Goal: Transaction & Acquisition: Purchase product/service

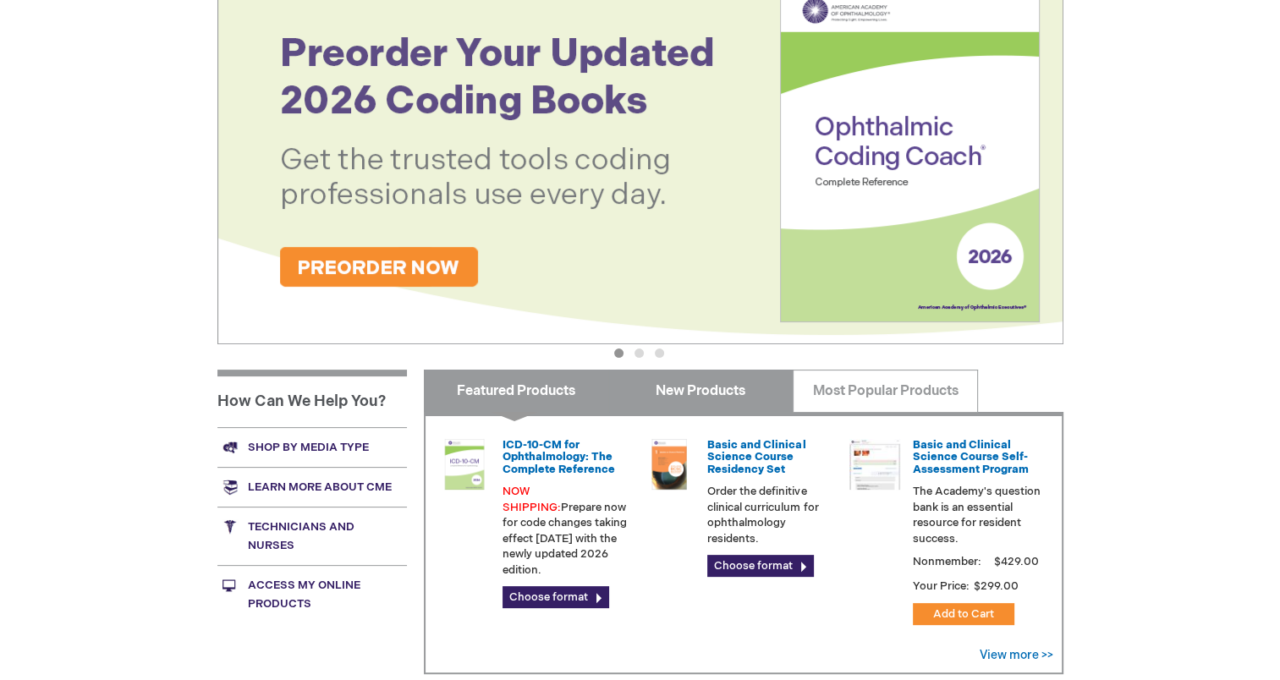
scroll to position [423, 0]
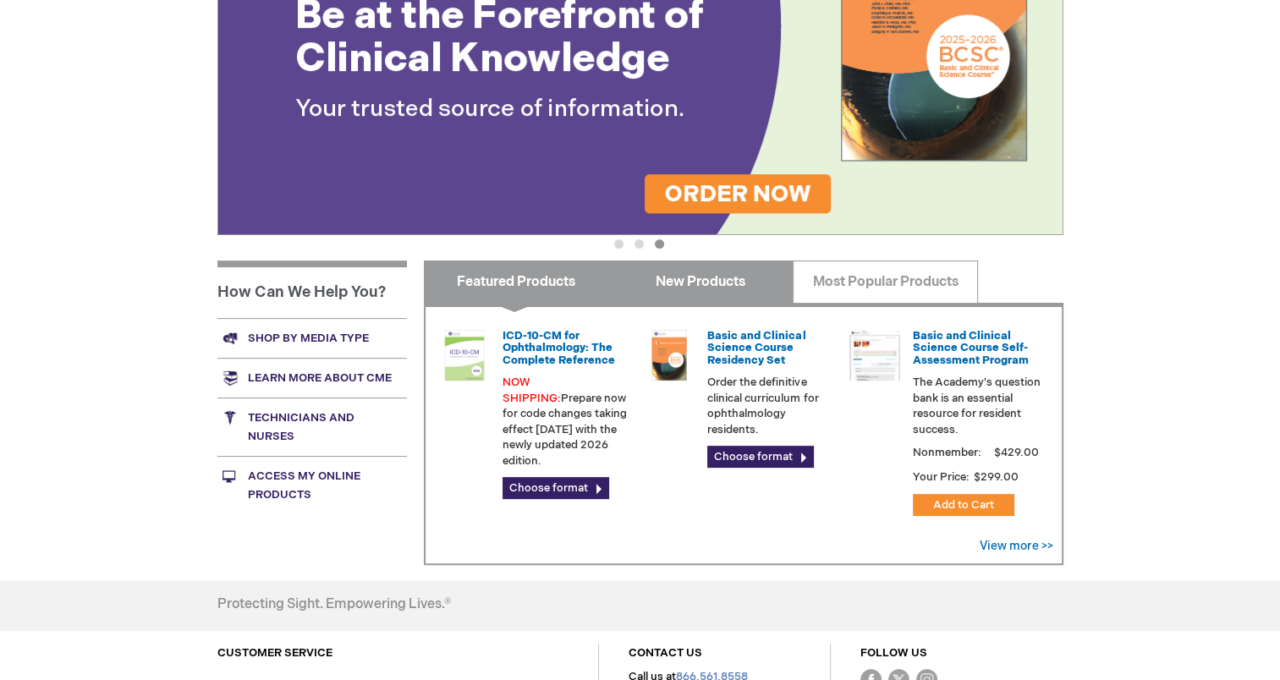
click at [717, 283] on link "New Products" at bounding box center [700, 282] width 185 height 42
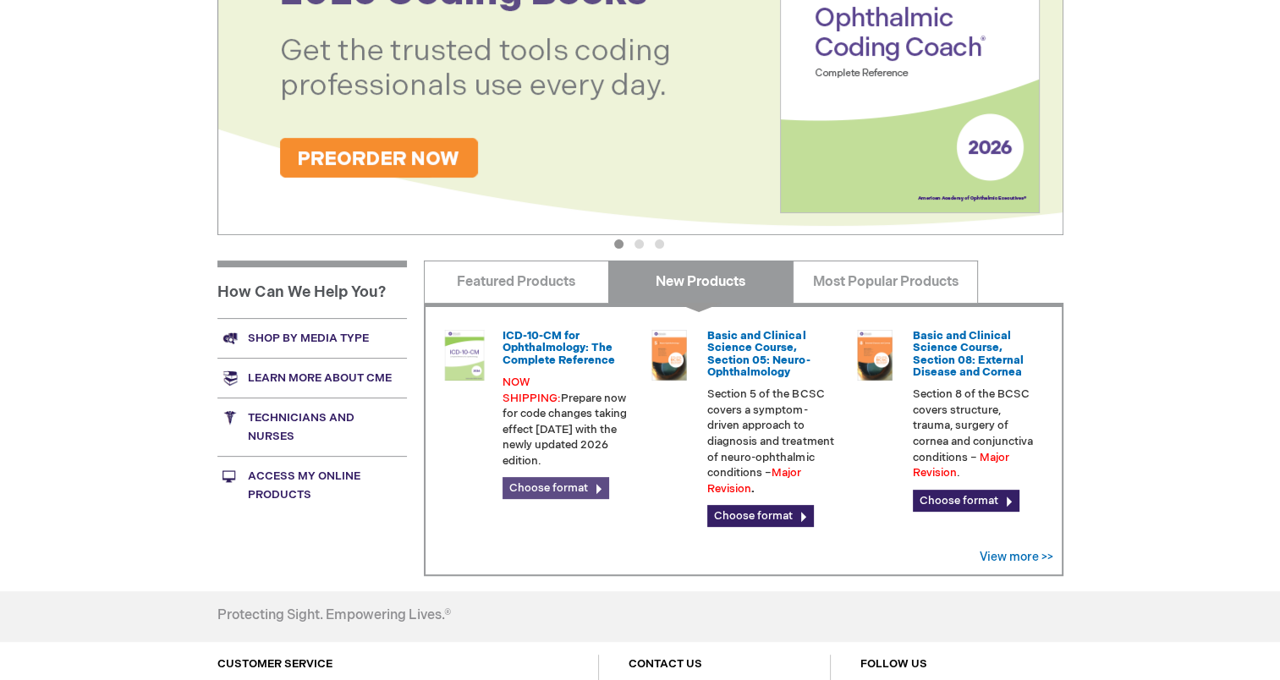
click at [544, 477] on link "Choose format" at bounding box center [556, 488] width 107 height 22
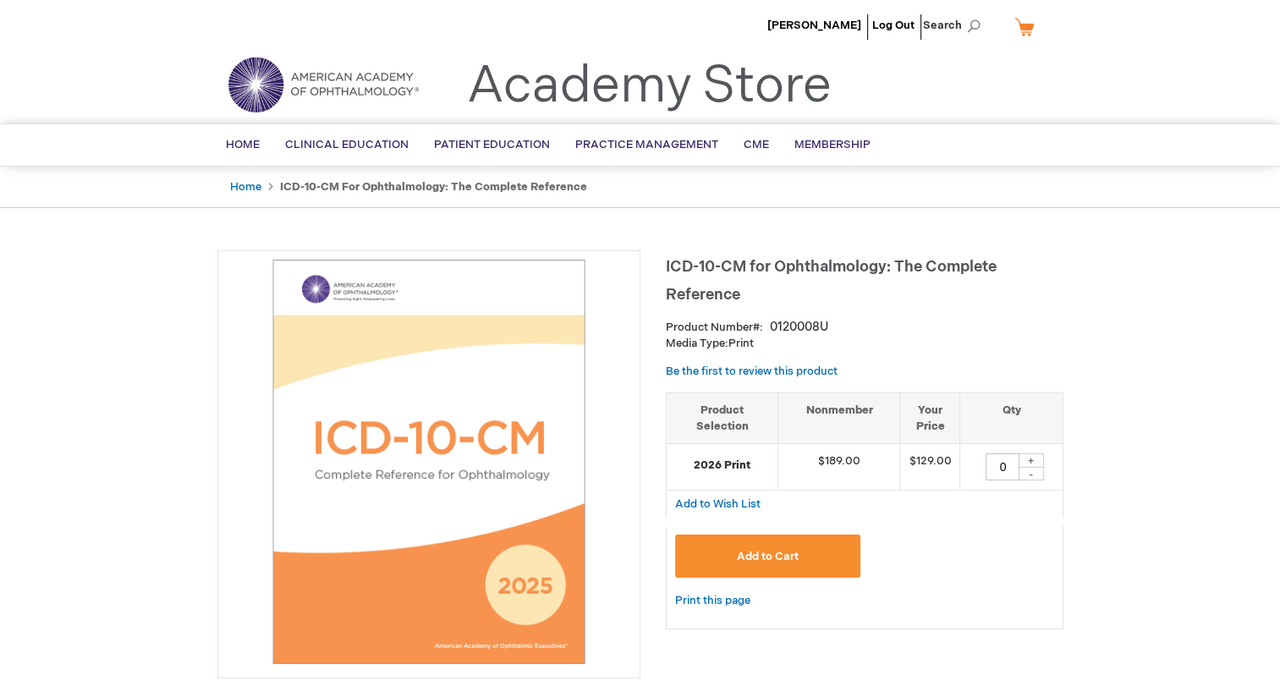
click at [1032, 460] on div "+" at bounding box center [1031, 461] width 25 height 14
click at [1029, 461] on div "+" at bounding box center [1031, 461] width 25 height 14
type input "2"
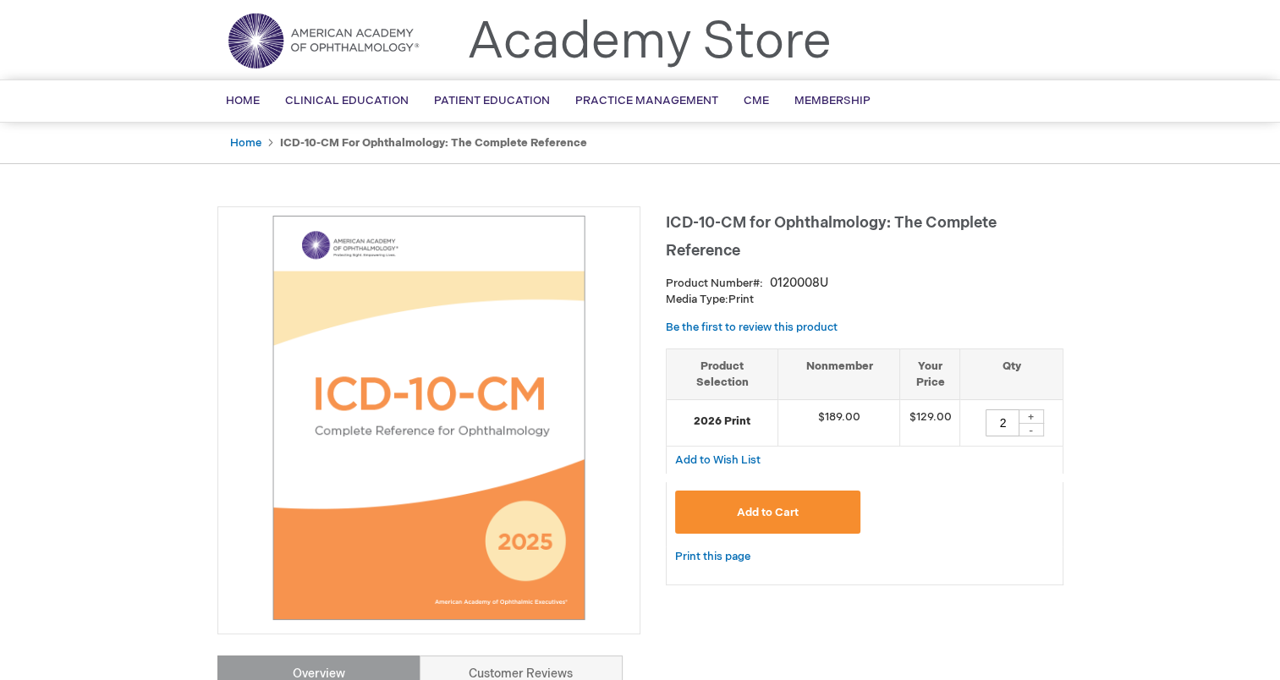
scroll to position [85, 0]
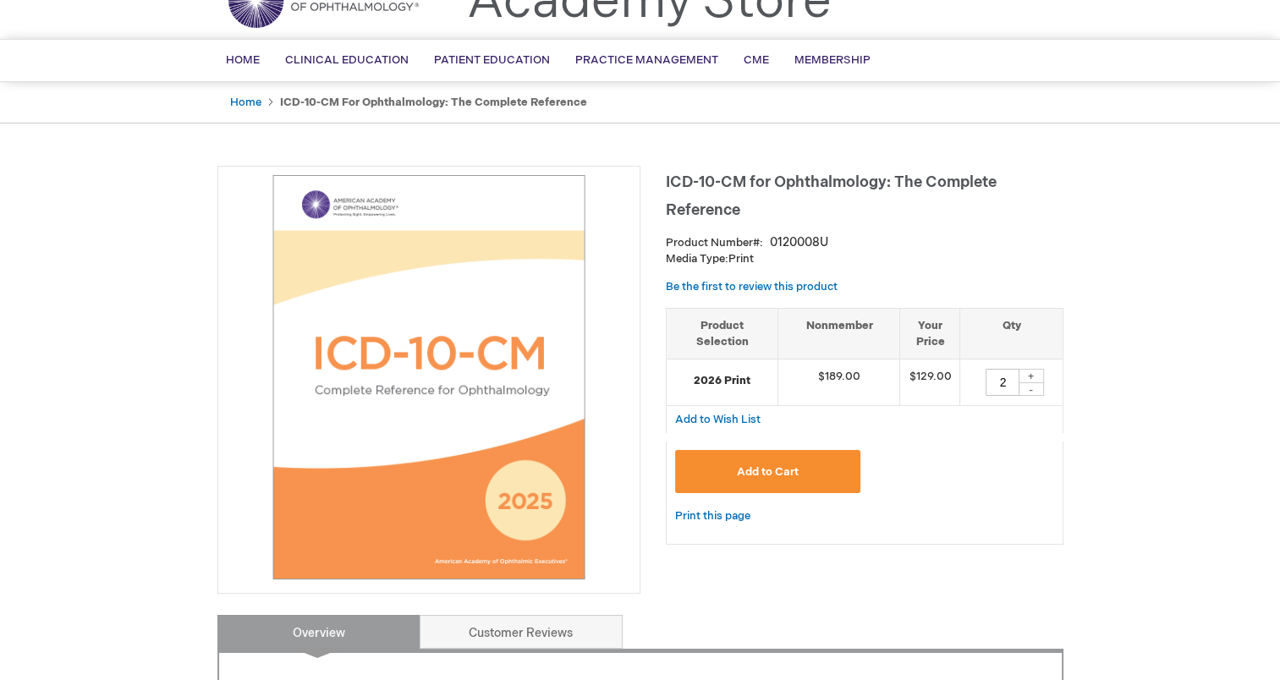
click at [768, 479] on button "Add to Cart" at bounding box center [768, 471] width 186 height 43
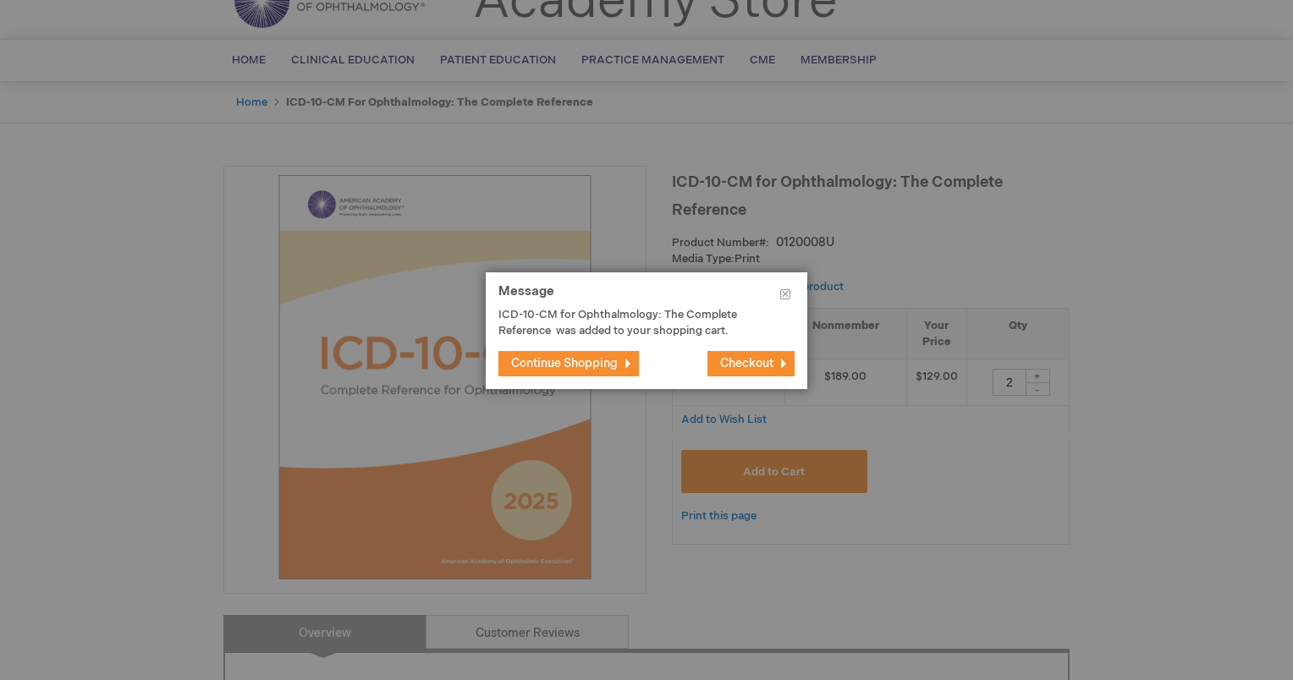
click at [577, 357] on span "Continue Shopping" at bounding box center [564, 363] width 107 height 14
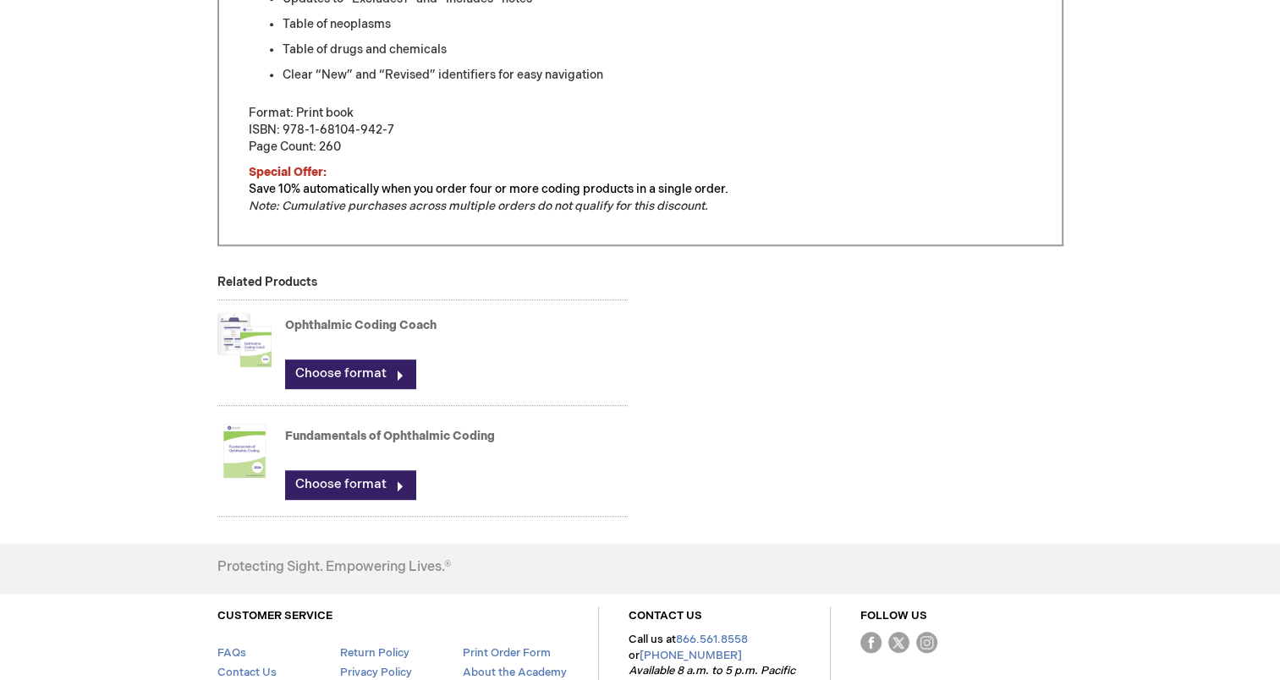
scroll to position [1015, 0]
click at [328, 367] on link "Choose format" at bounding box center [350, 372] width 130 height 29
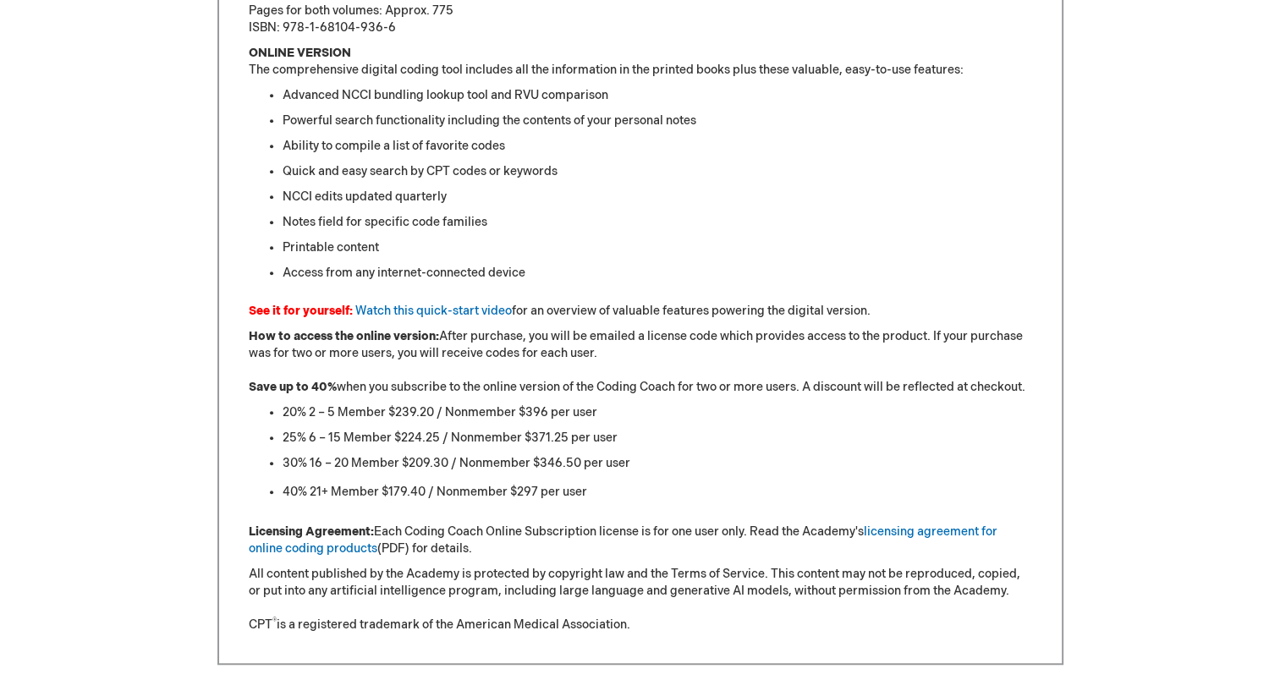
scroll to position [1439, 0]
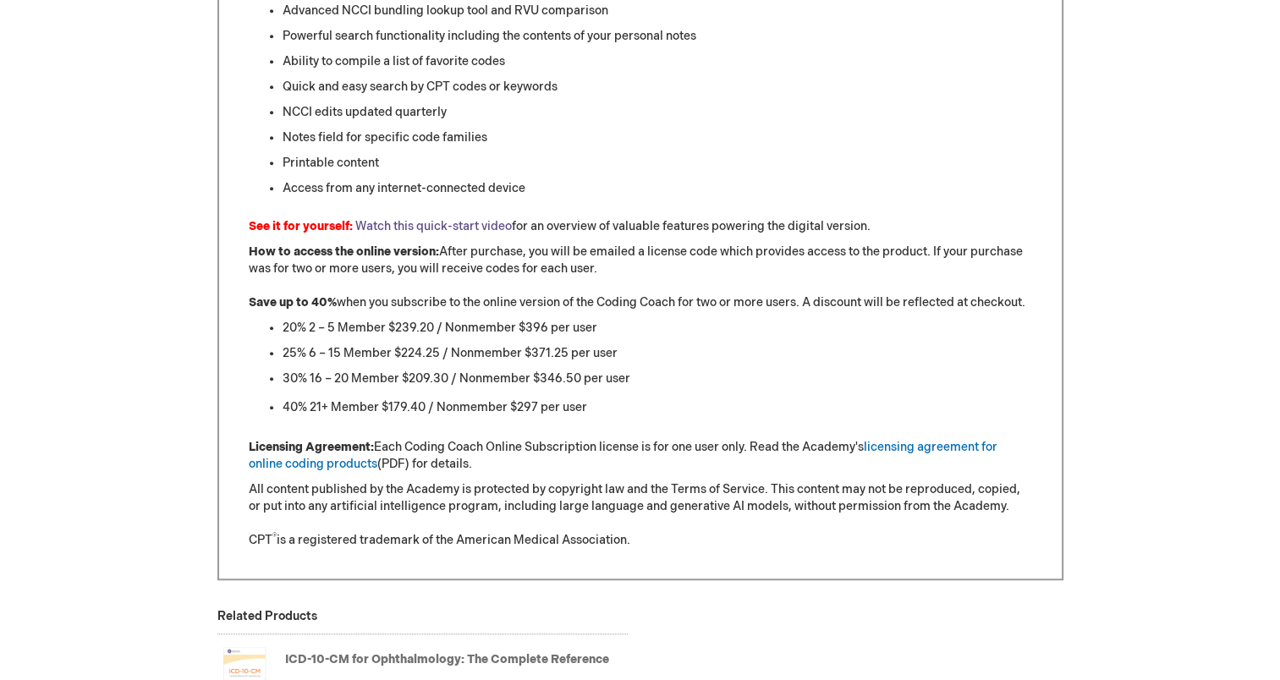
click at [433, 220] on link "Watch this quick-start video" at bounding box center [433, 226] width 157 height 14
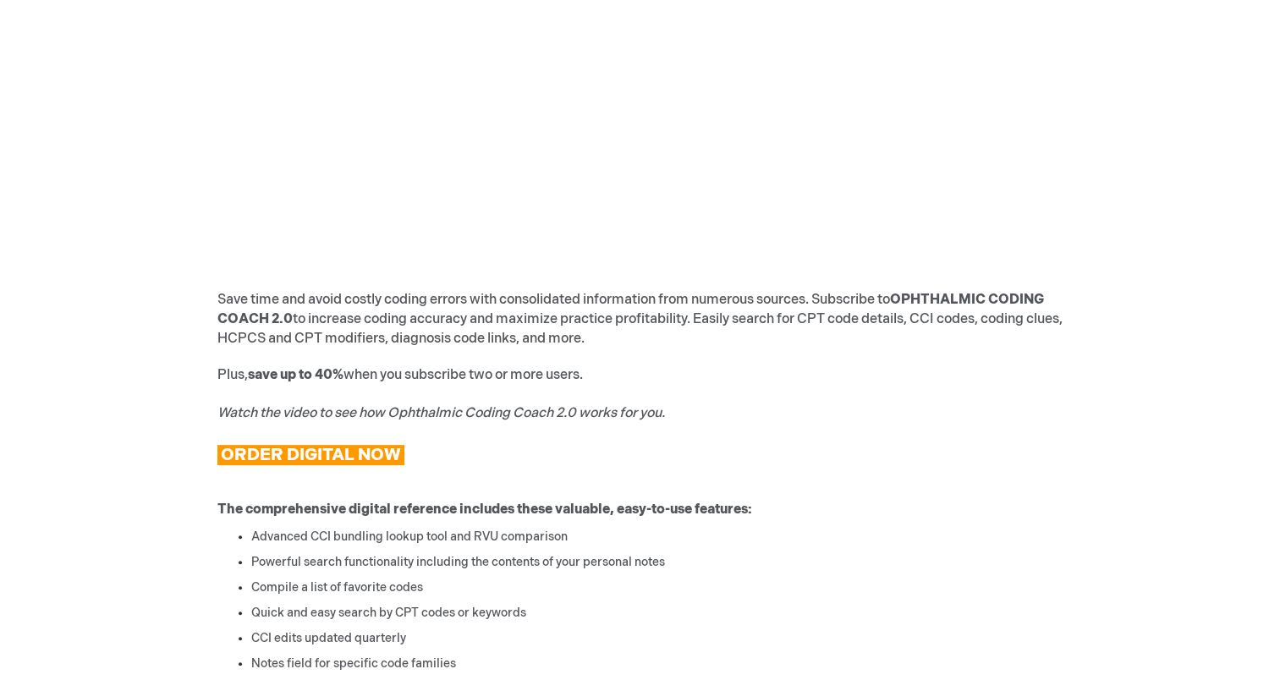
scroll to position [677, 0]
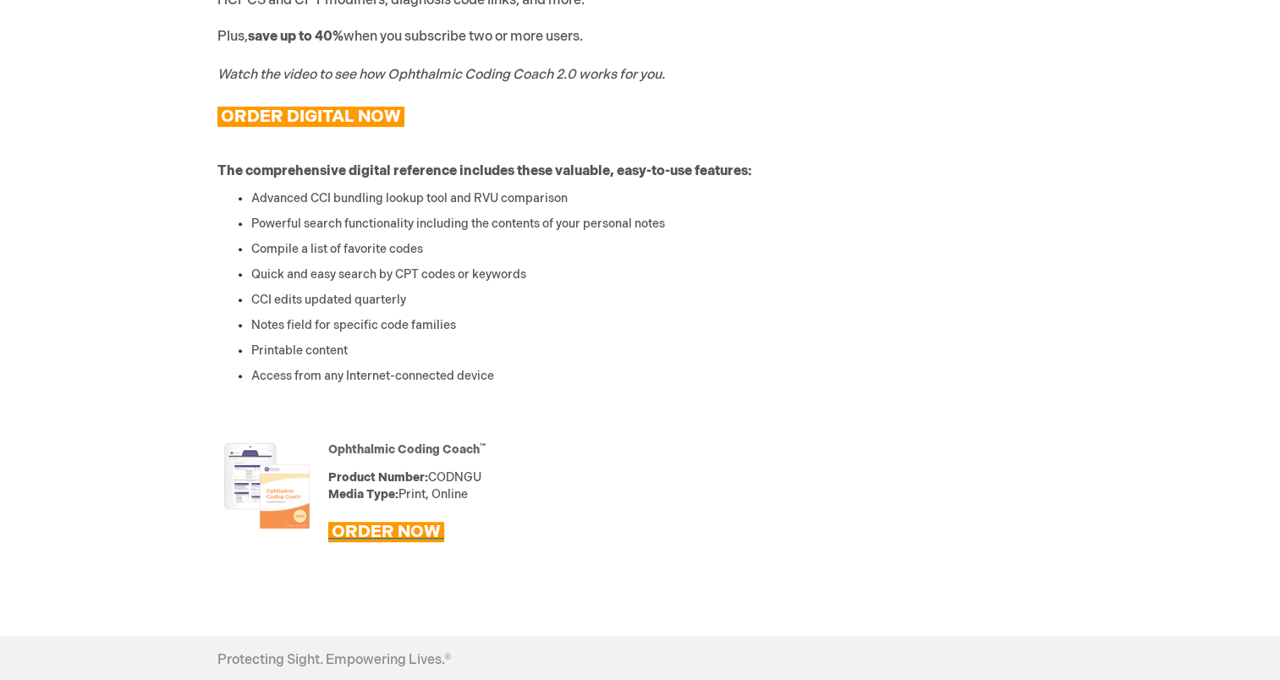
click at [387, 531] on span "ORDER NOW" at bounding box center [386, 532] width 109 height 20
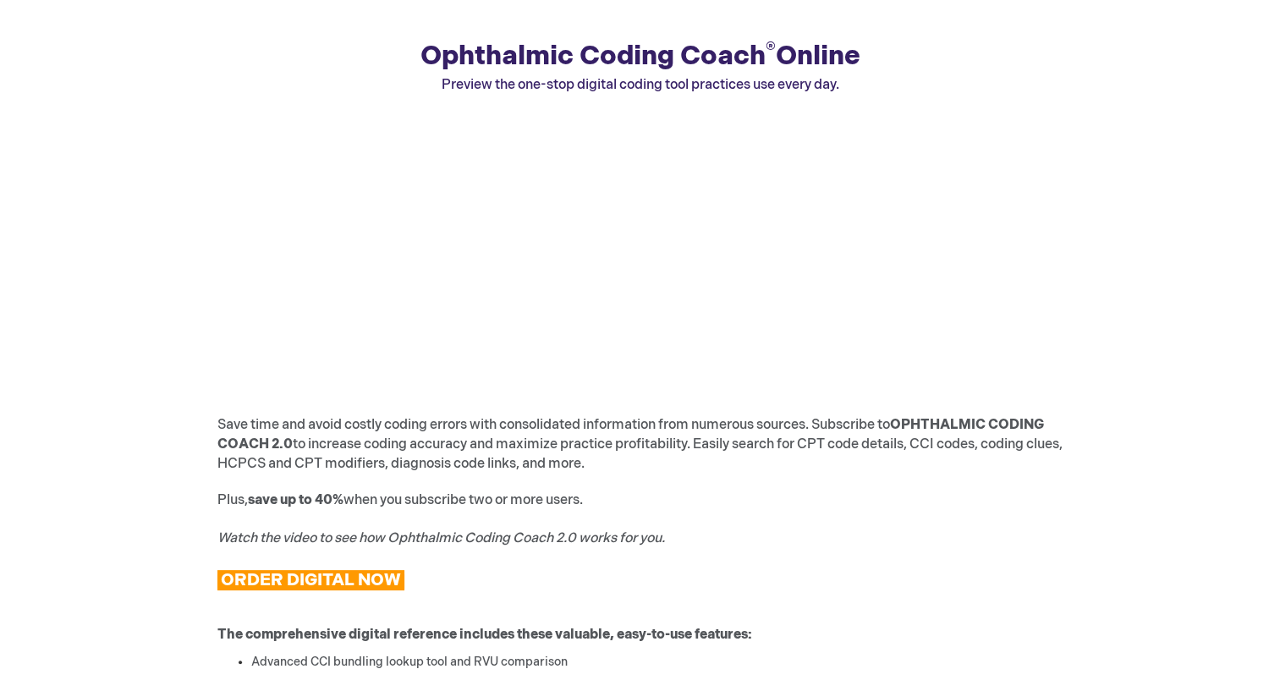
scroll to position [0, 0]
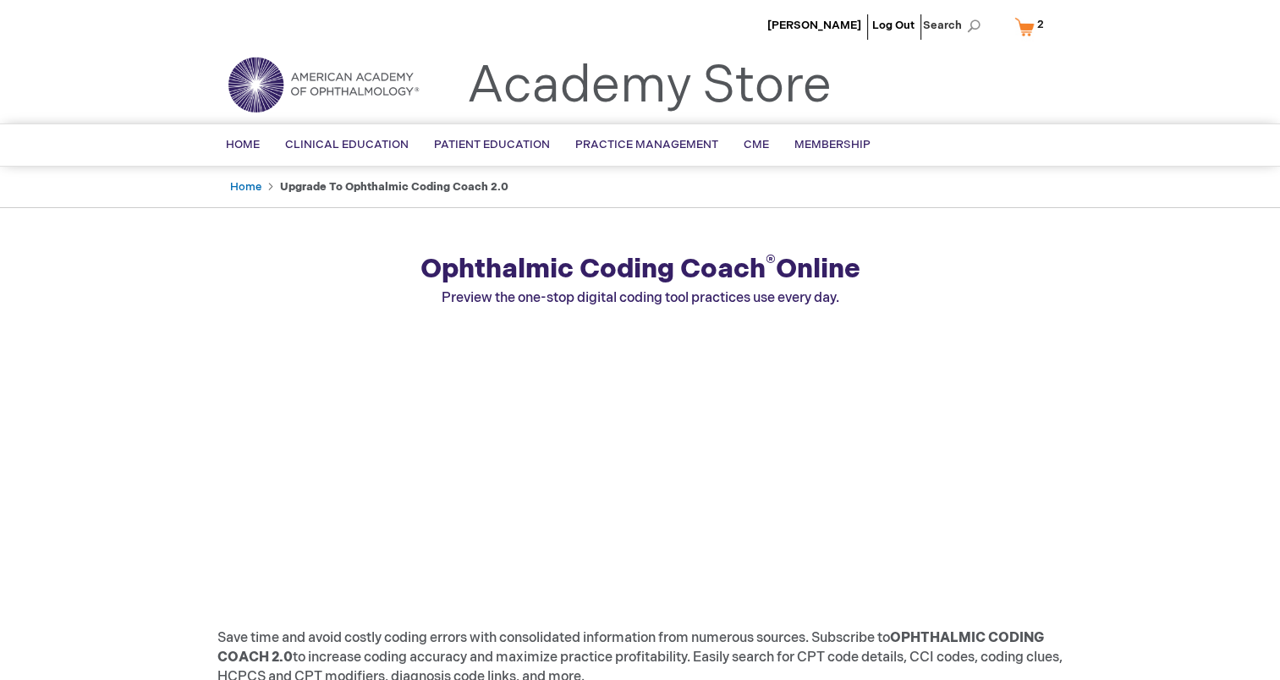
click at [1032, 25] on link "My Cart 2 2 items" at bounding box center [1033, 27] width 44 height 30
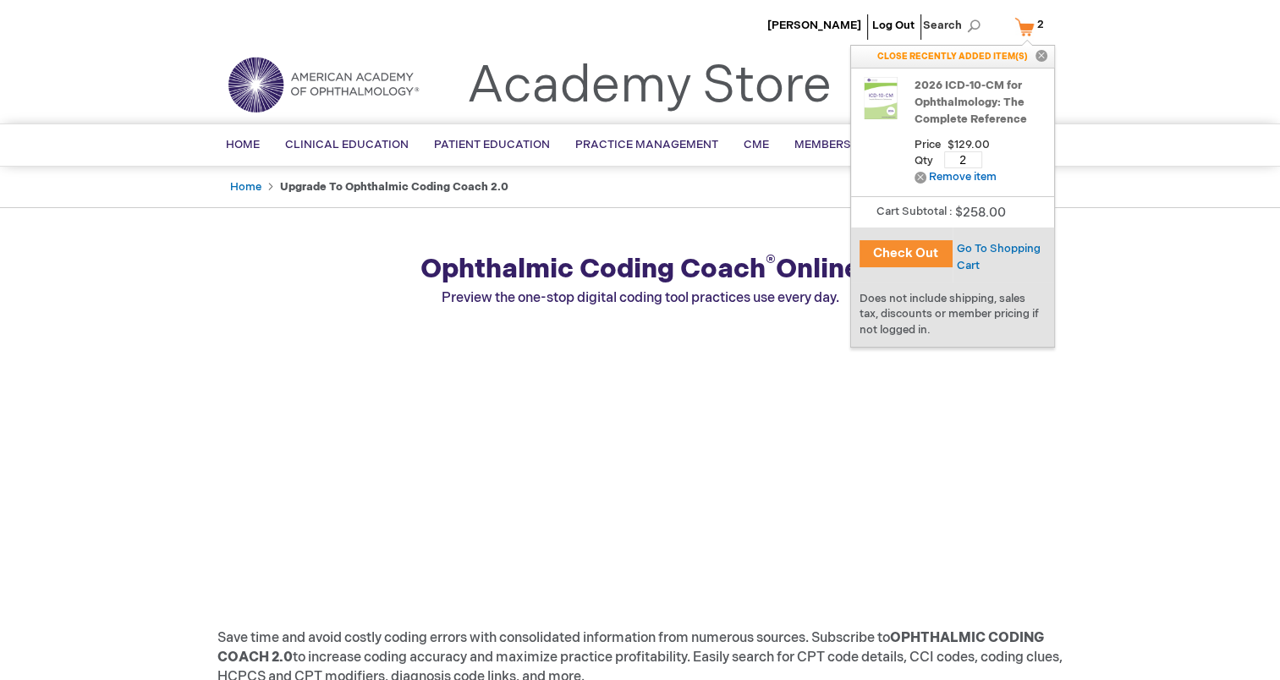
click at [885, 263] on button "Check Out" at bounding box center [906, 253] width 93 height 27
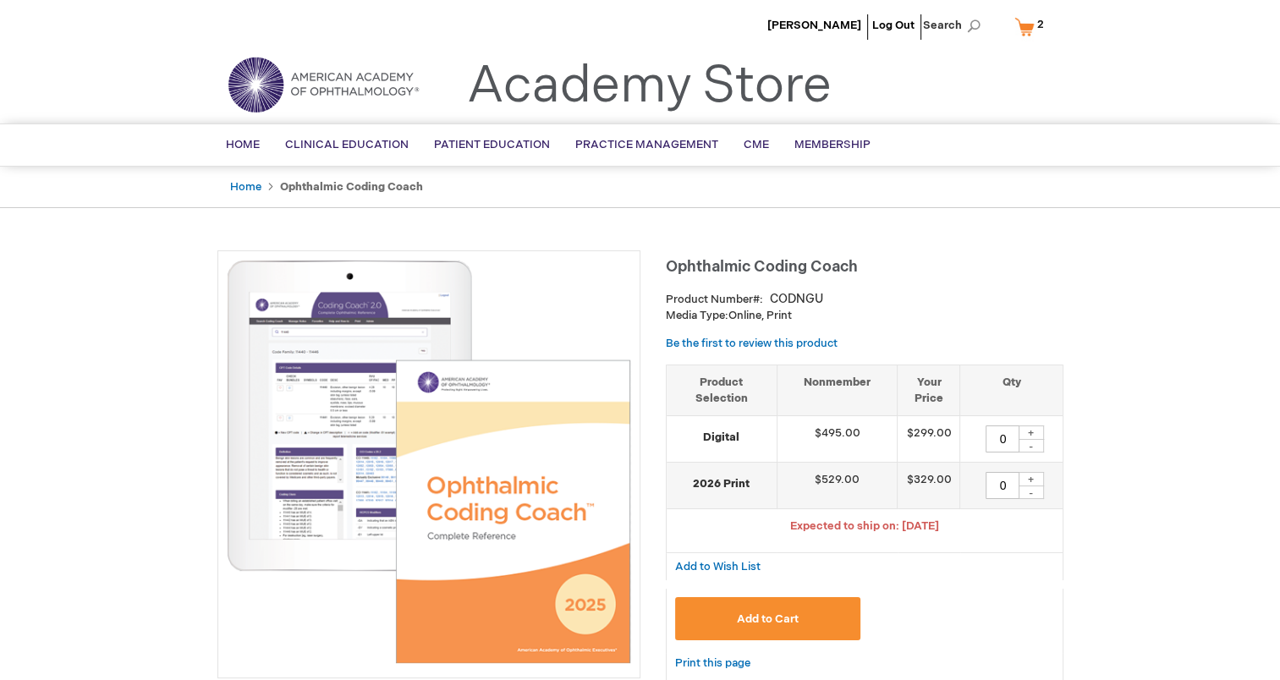
click at [1030, 433] on div "+" at bounding box center [1031, 433] width 25 height 14
type input "1"
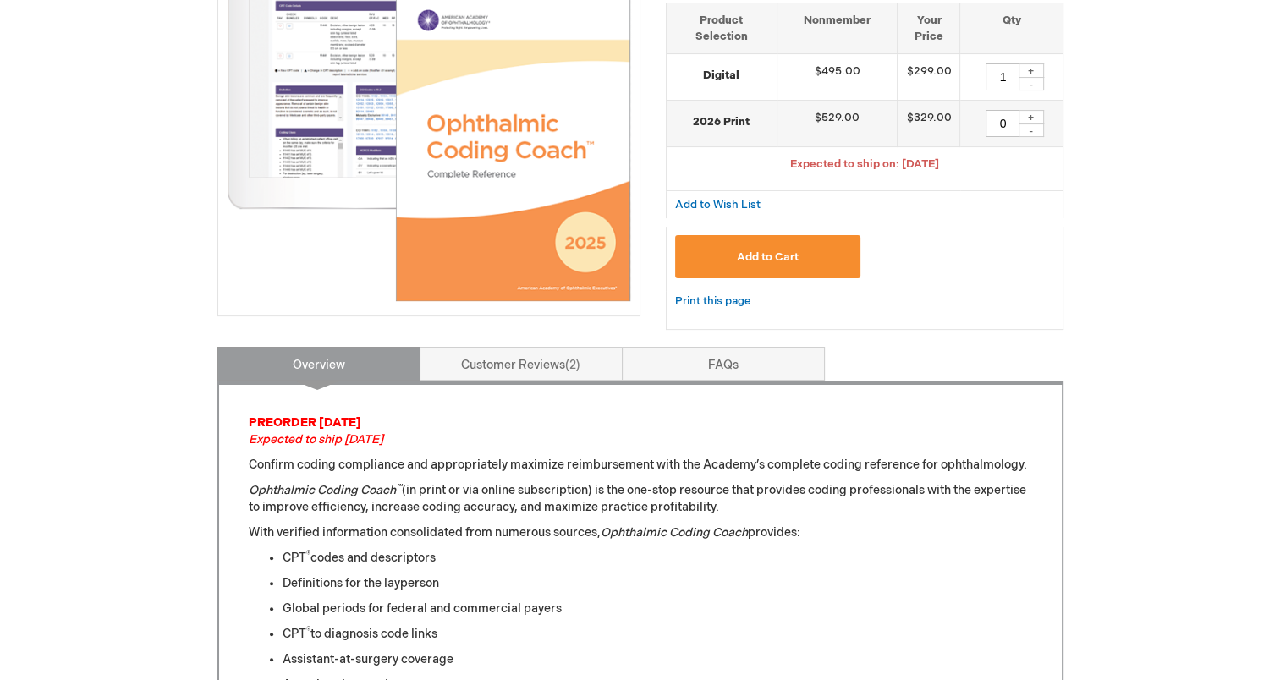
scroll to position [508, 0]
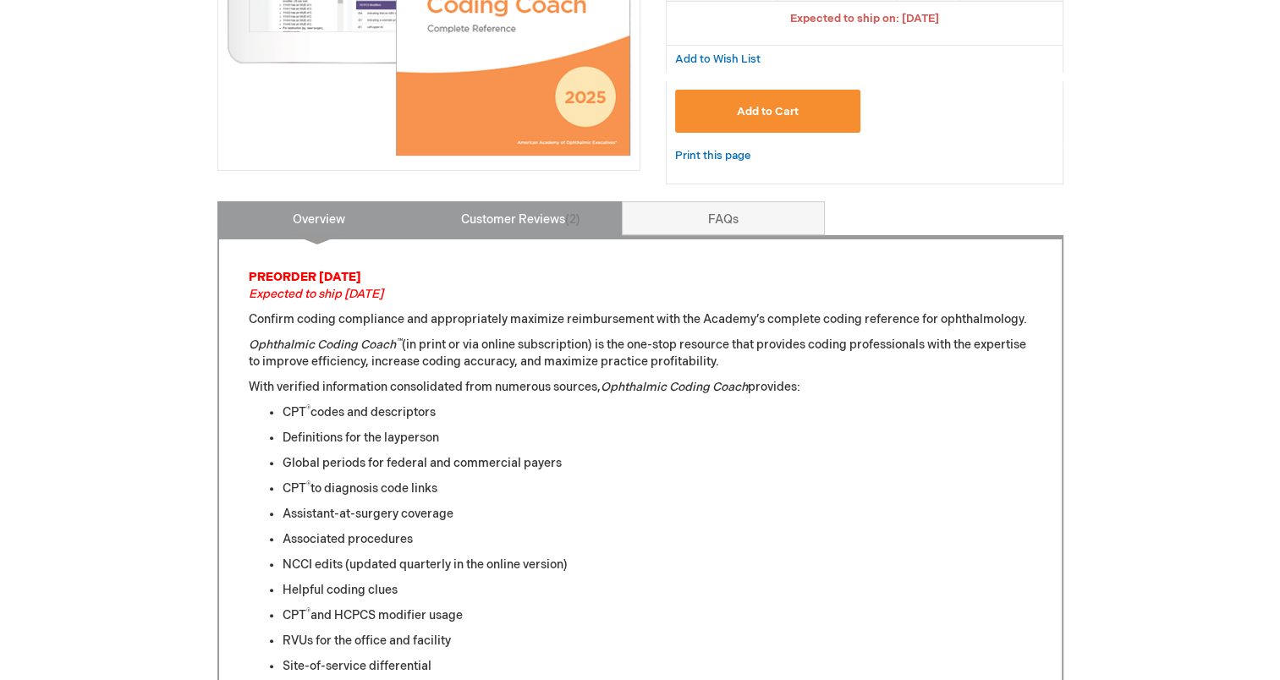
click at [501, 220] on link "Customer Reviews 2" at bounding box center [521, 218] width 203 height 34
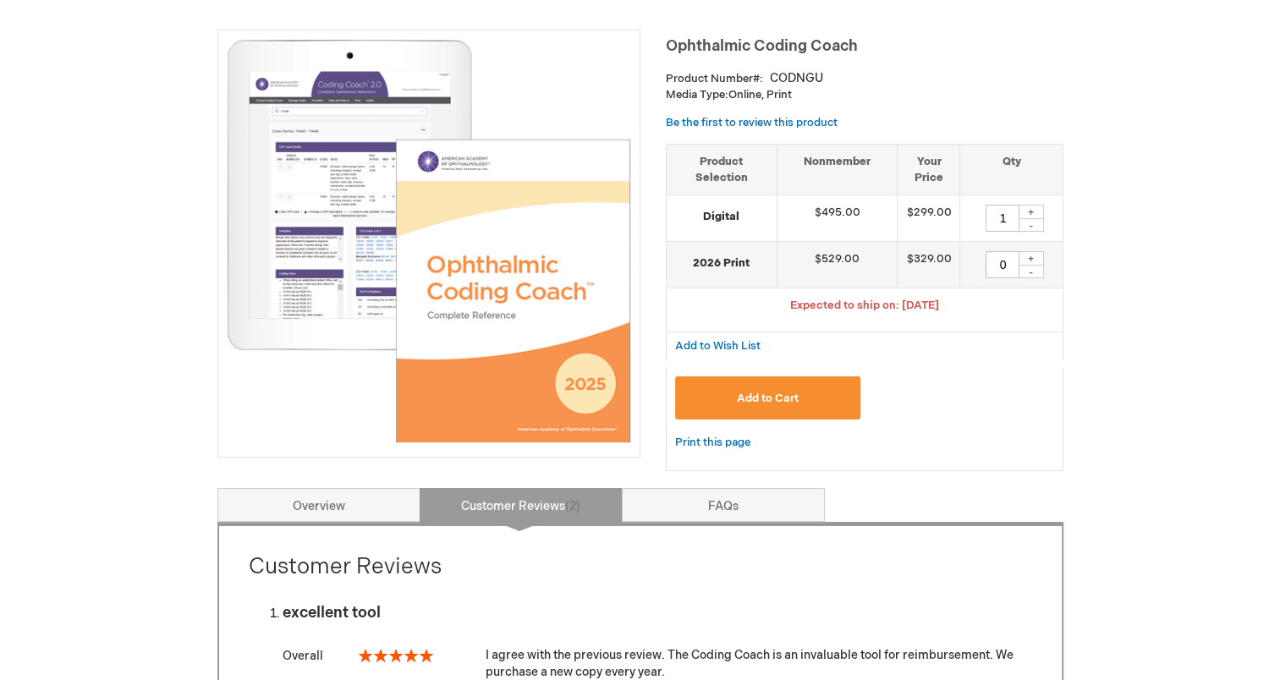
scroll to position [0, 0]
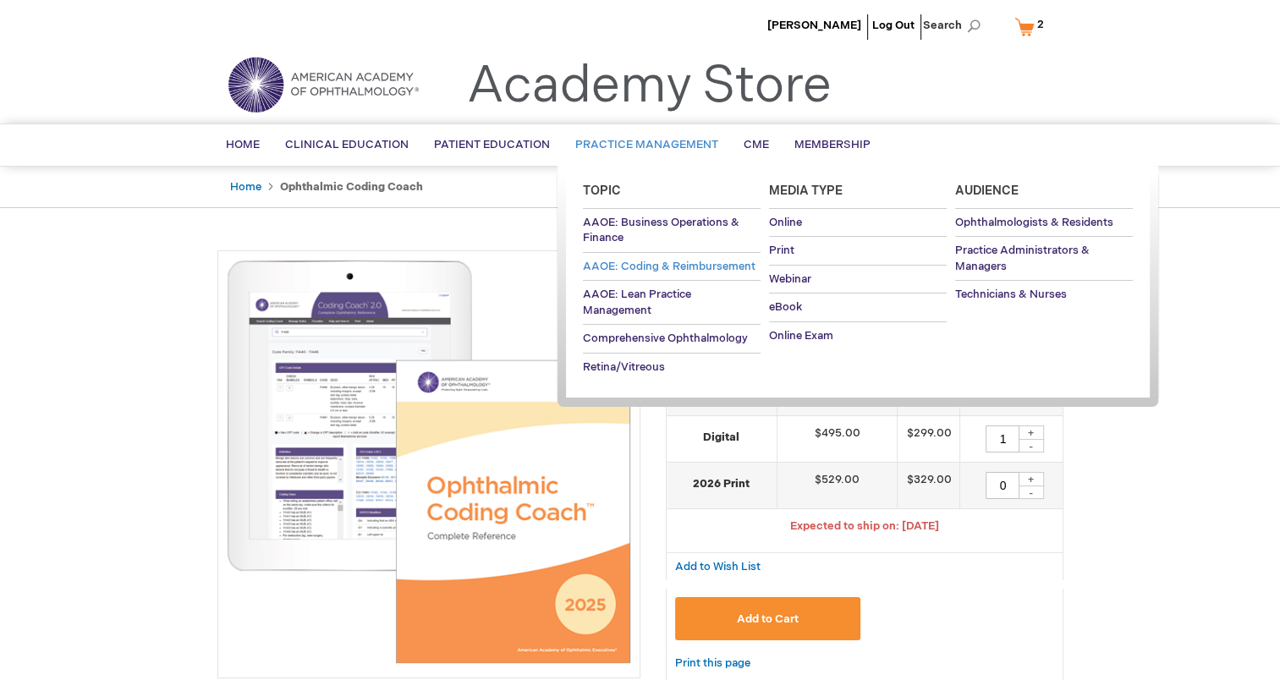
click at [626, 263] on span "AAOE: Coding & Reimbursement" at bounding box center [669, 267] width 173 height 14
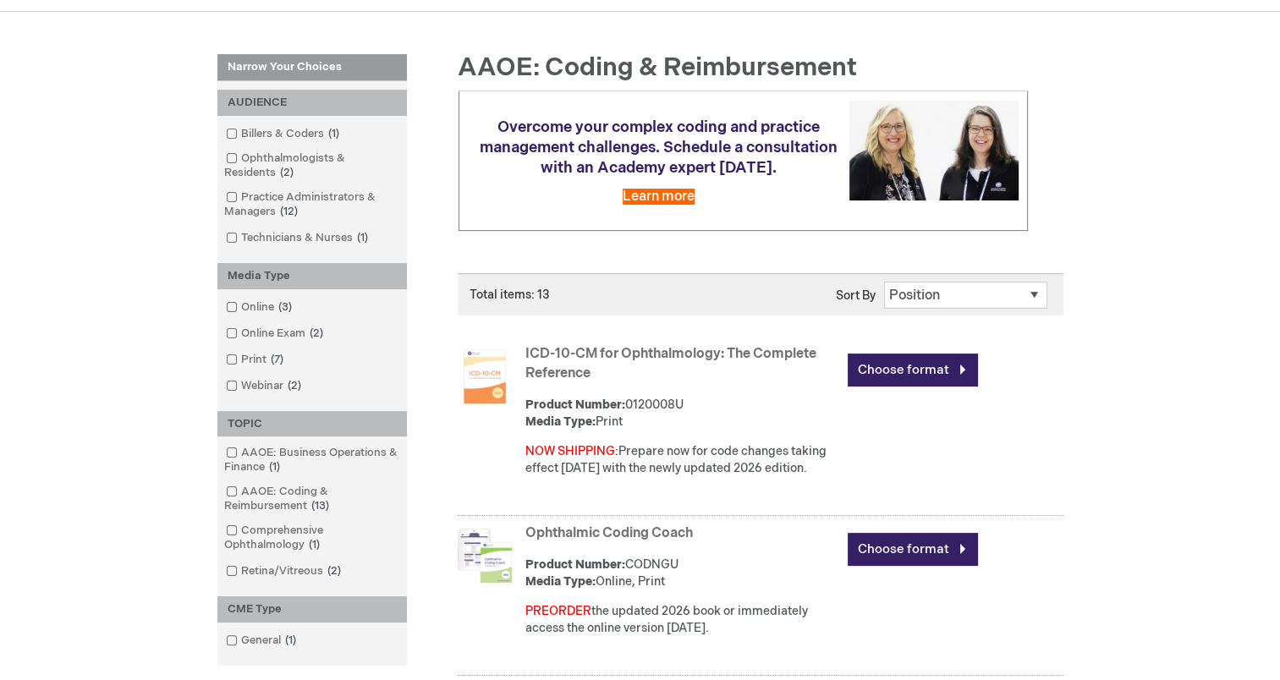
scroll to position [283, 0]
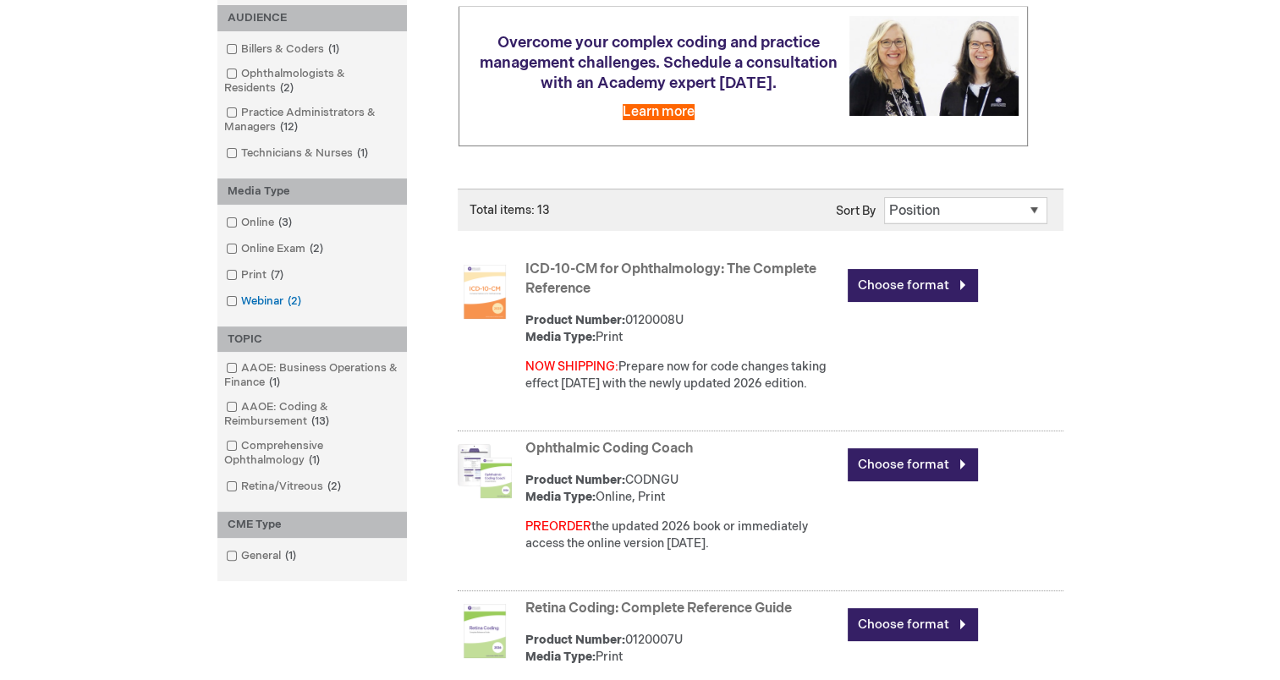
click at [263, 300] on link "Webinar 2 items" at bounding box center [265, 302] width 86 height 16
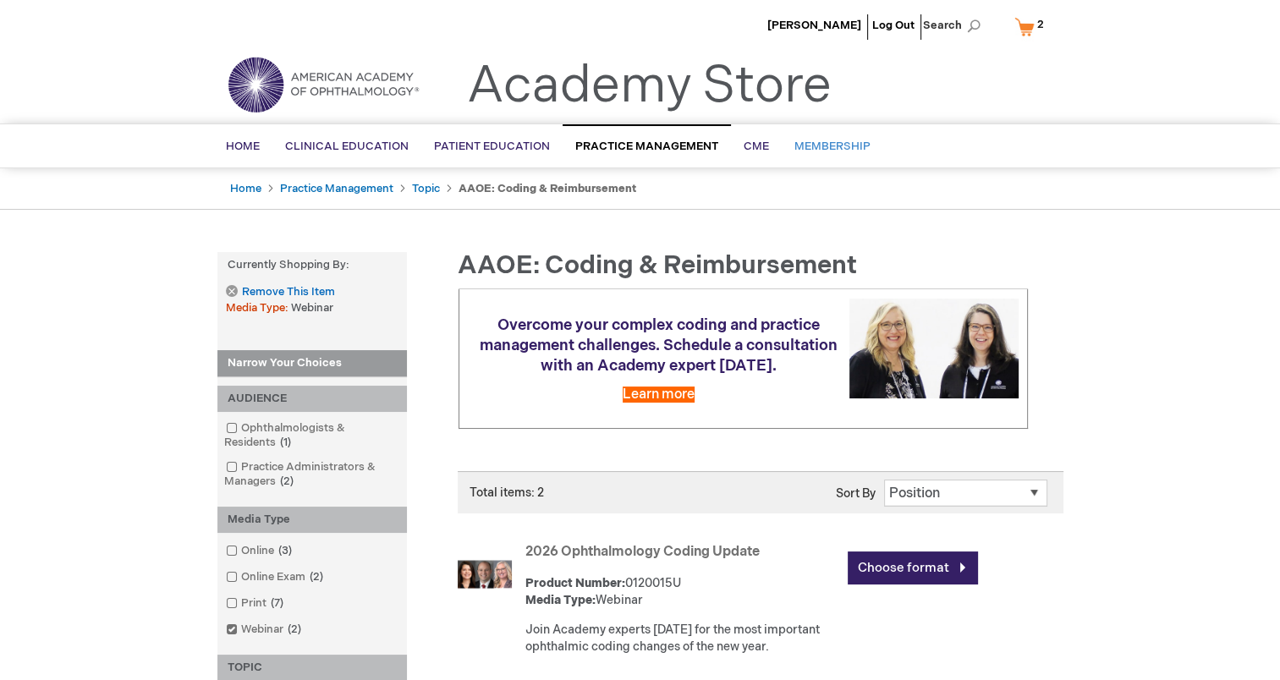
click at [835, 140] on span "Membership" at bounding box center [833, 147] width 76 height 14
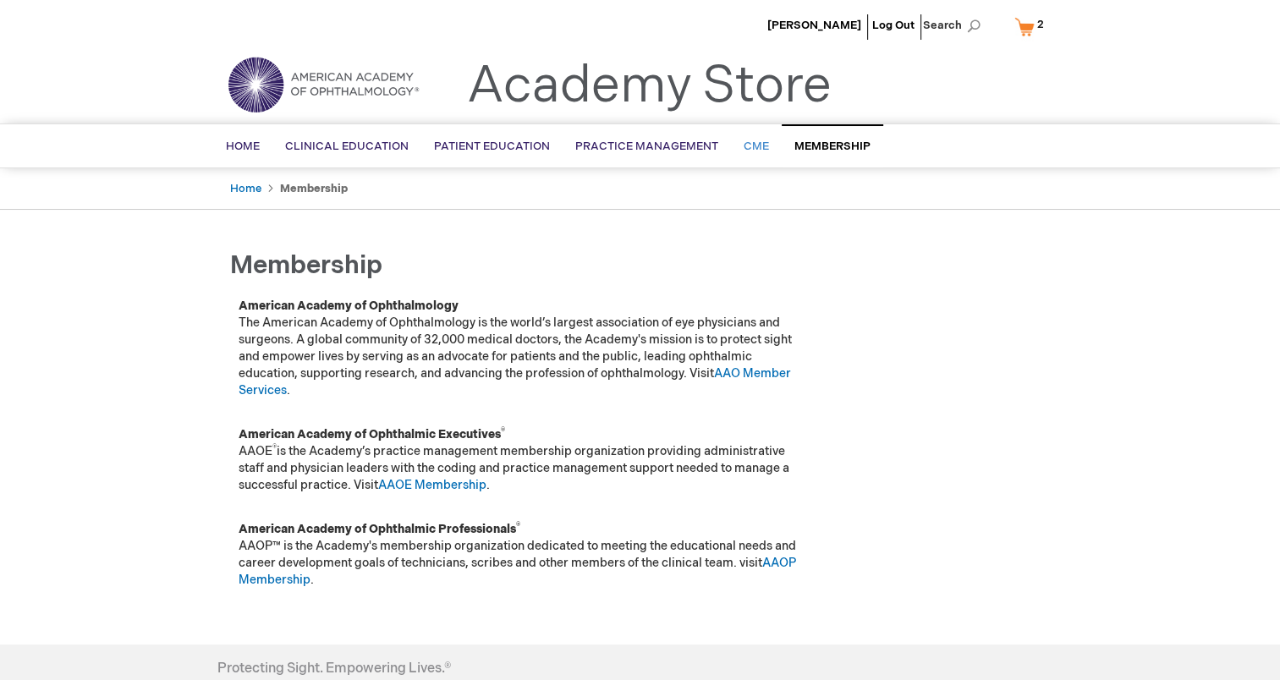
click at [758, 144] on span "CME" at bounding box center [756, 147] width 25 height 14
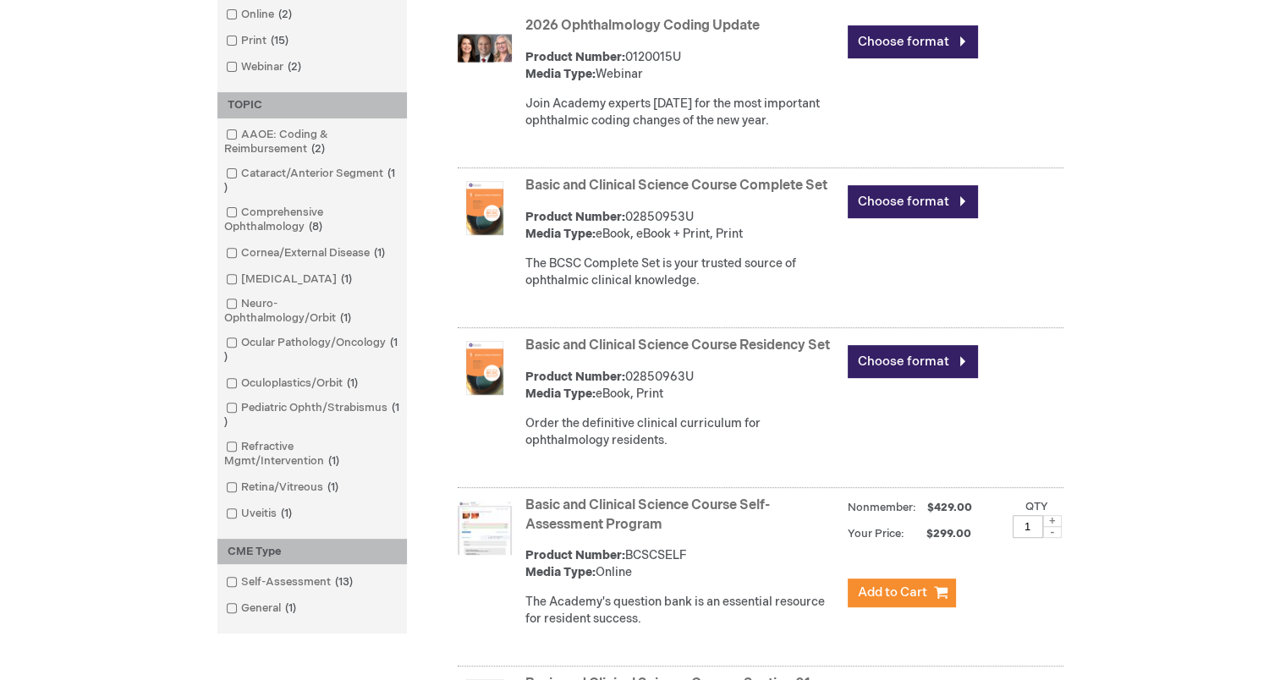
scroll to position [592, 0]
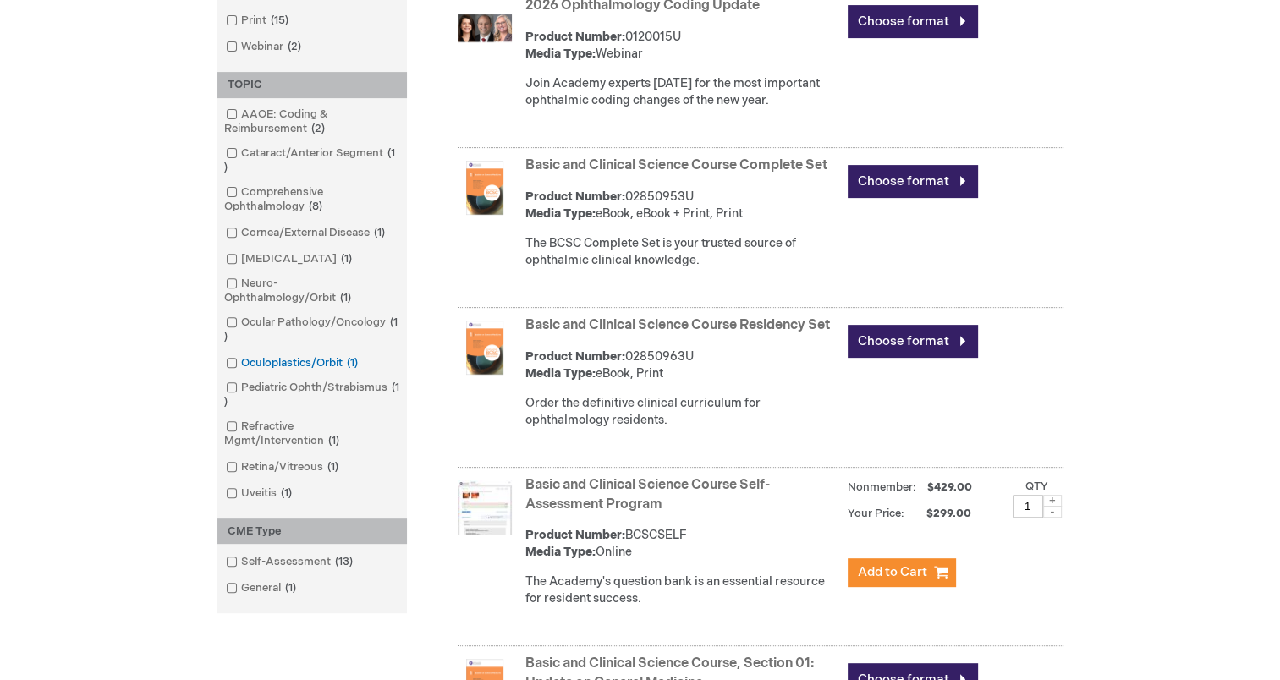
click at [262, 363] on link "Oculoplastics/Orbit 1 item" at bounding box center [293, 363] width 143 height 16
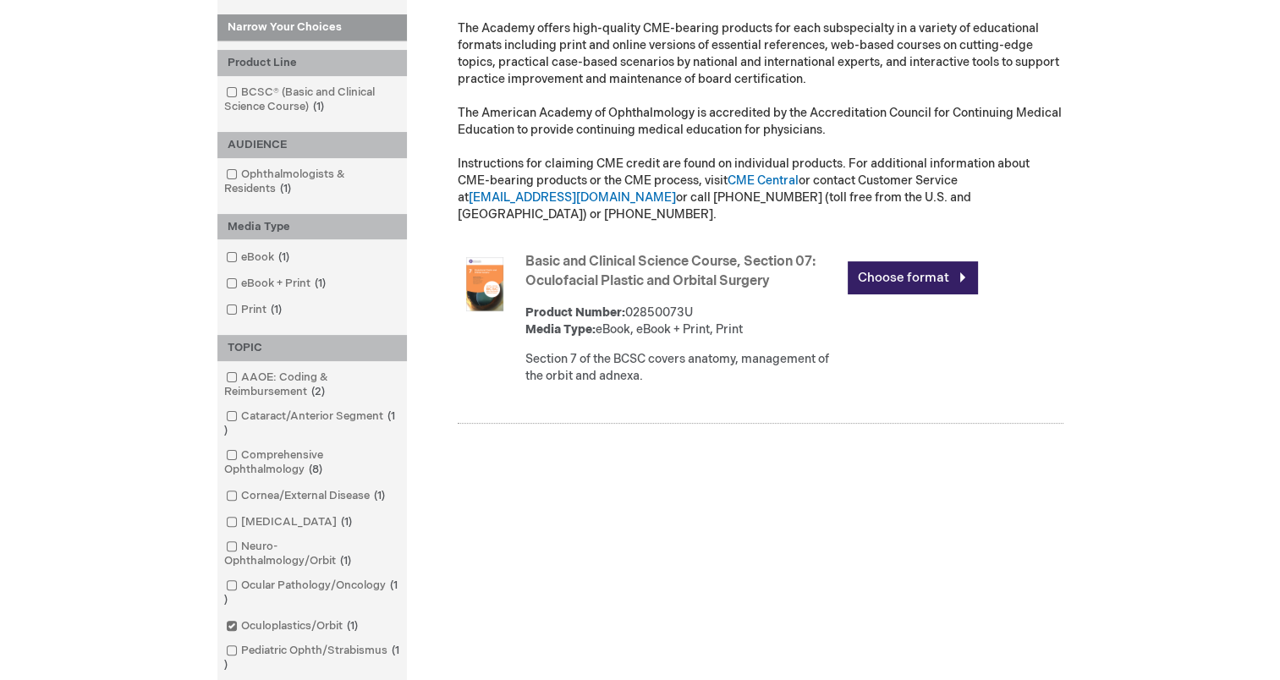
scroll to position [338, 0]
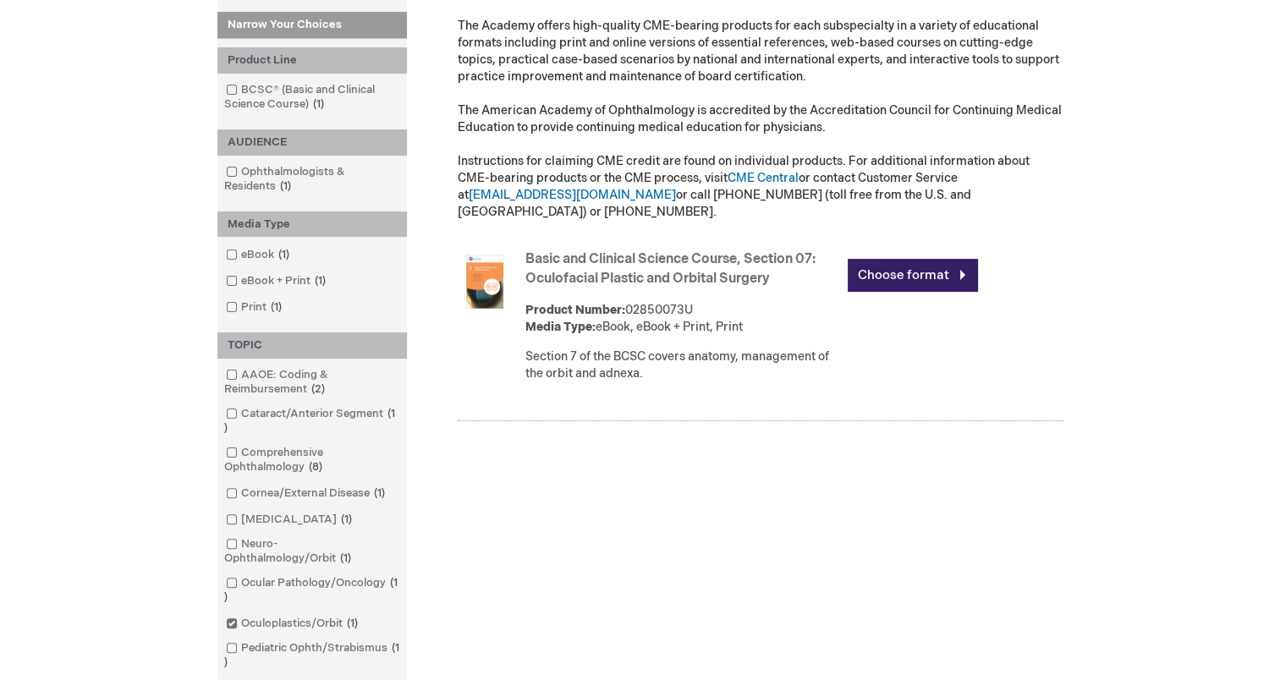
click at [478, 264] on img at bounding box center [485, 282] width 54 height 54
click at [867, 259] on link "Choose format" at bounding box center [913, 275] width 130 height 33
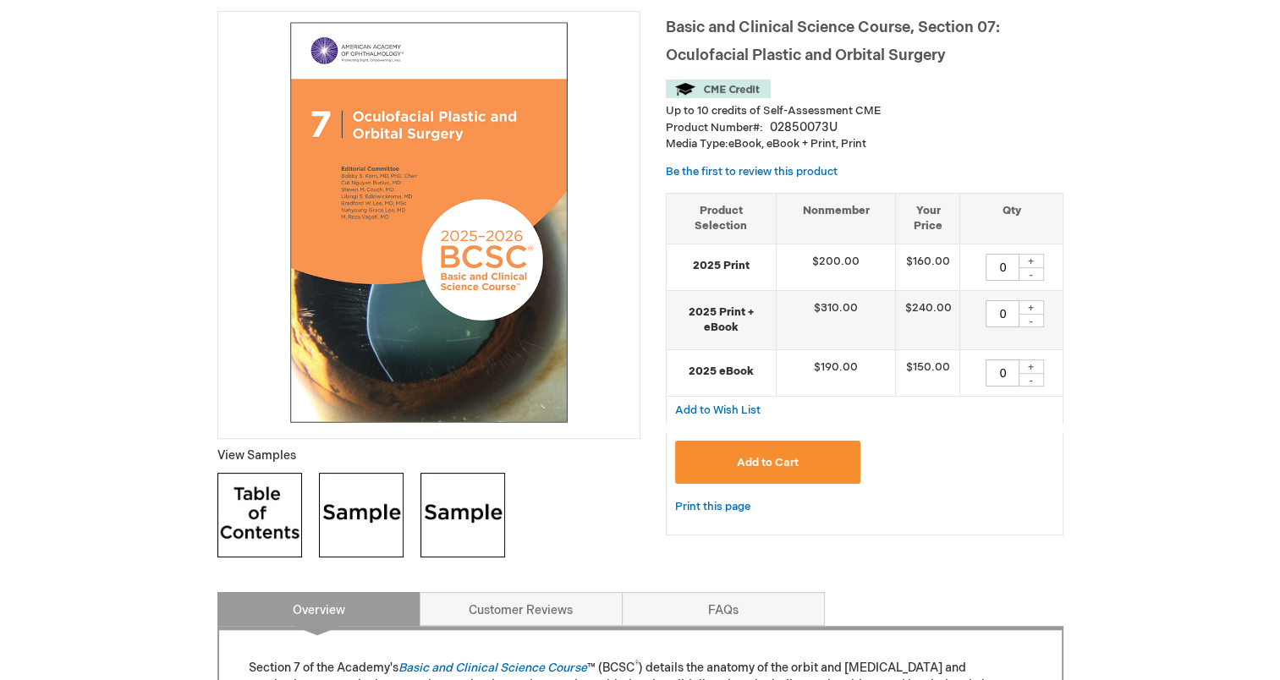
scroll to position [338, 0]
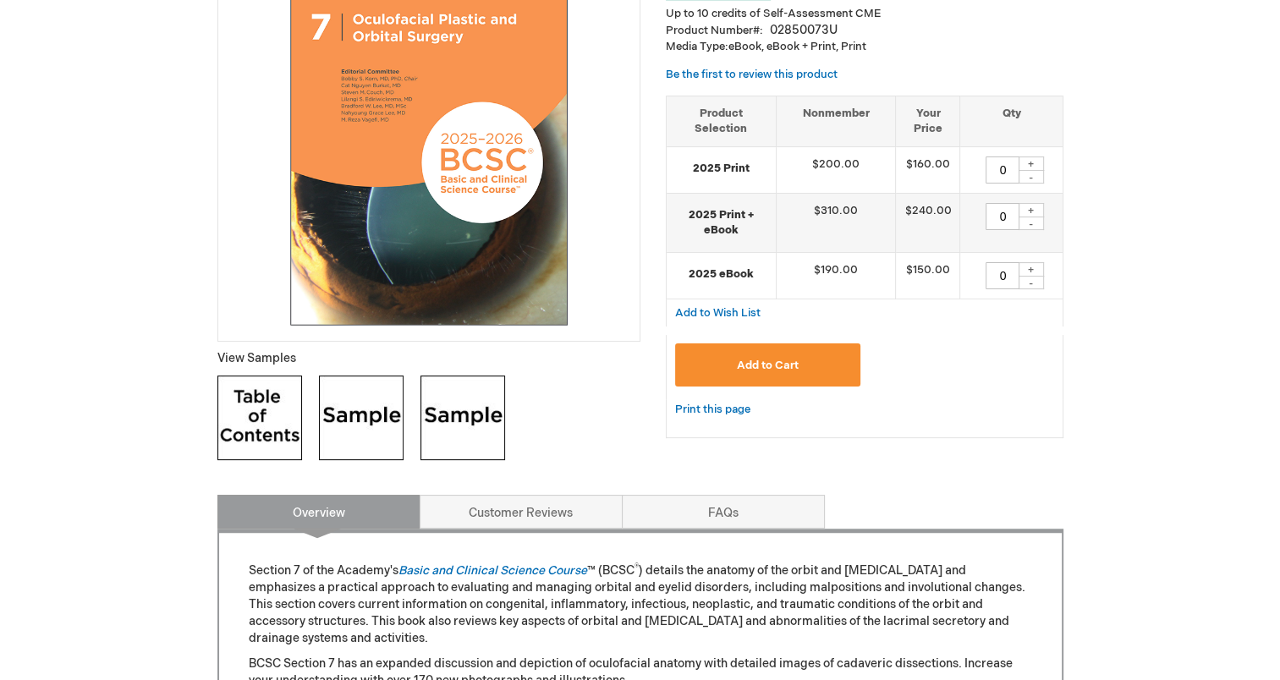
click at [264, 415] on img at bounding box center [259, 418] width 85 height 85
click at [354, 437] on img at bounding box center [361, 418] width 85 height 85
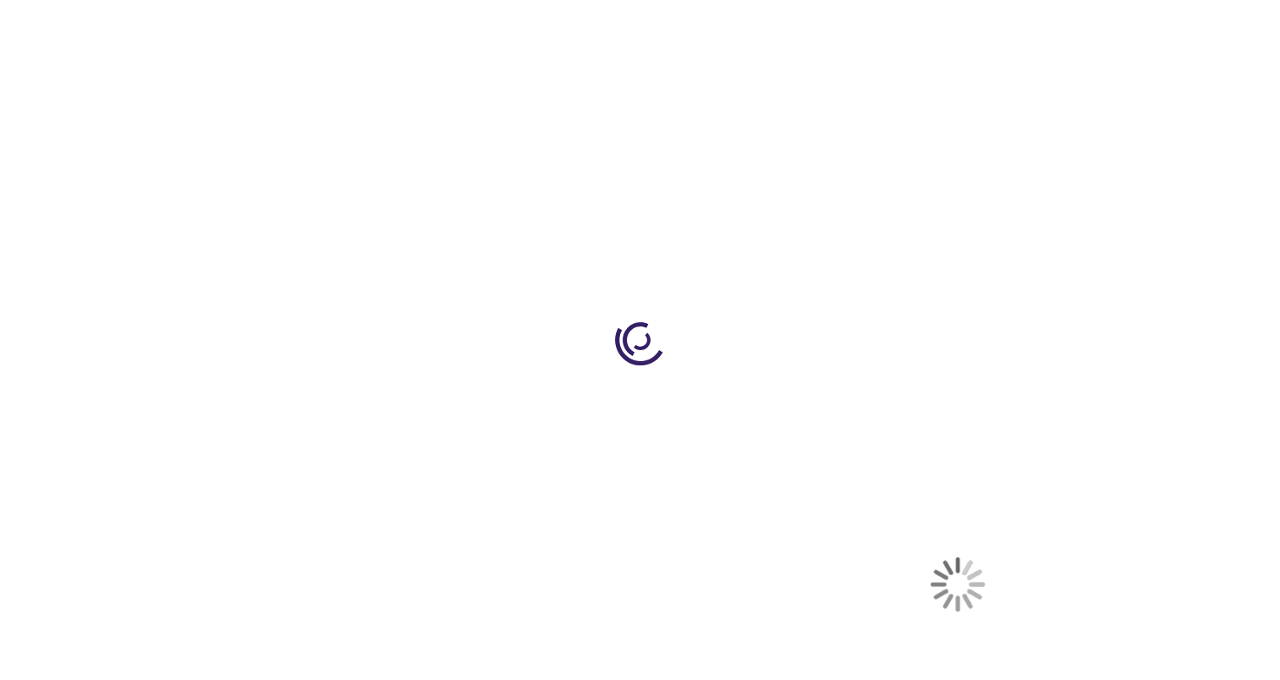
select select "US"
select select "33"
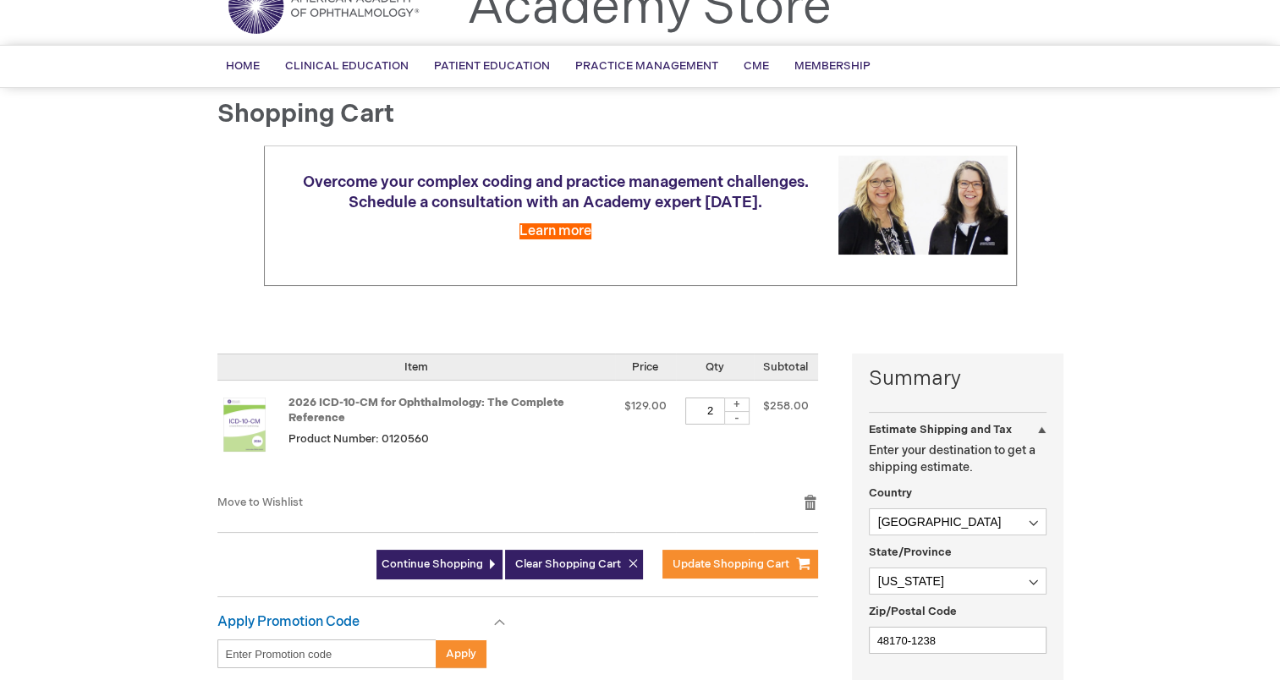
scroll to position [169, 0]
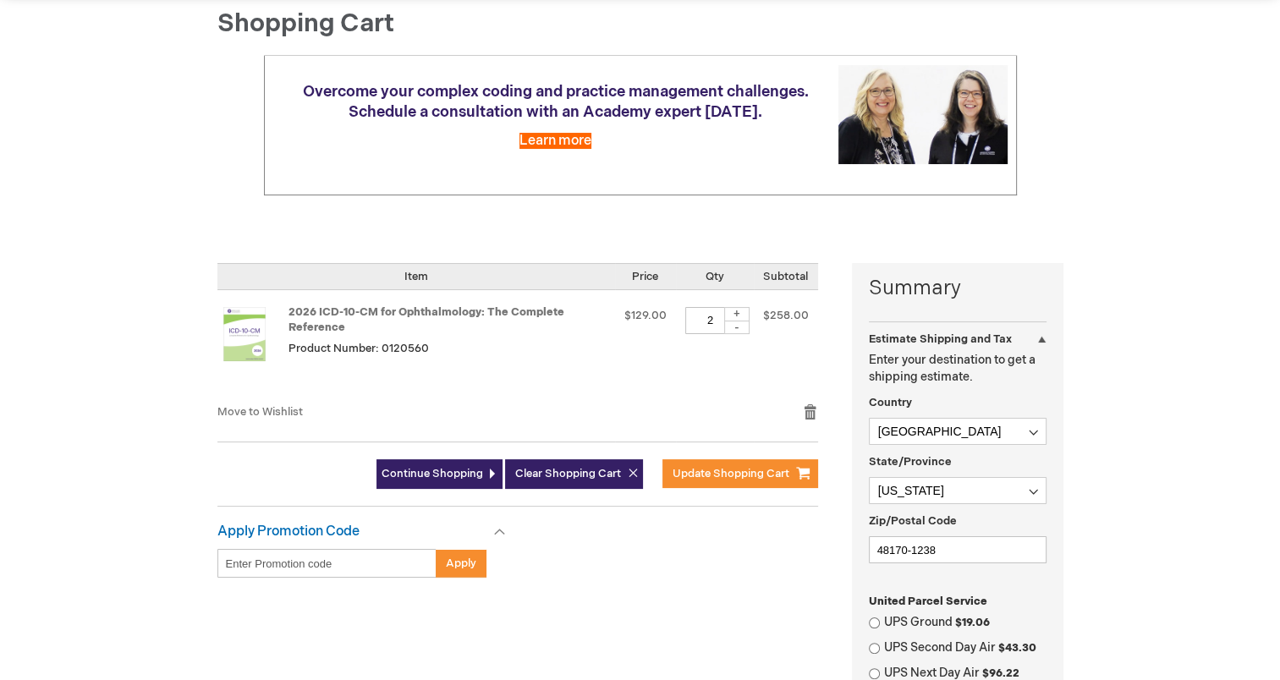
click at [733, 327] on div "-" at bounding box center [736, 328] width 25 height 14
type input "1"
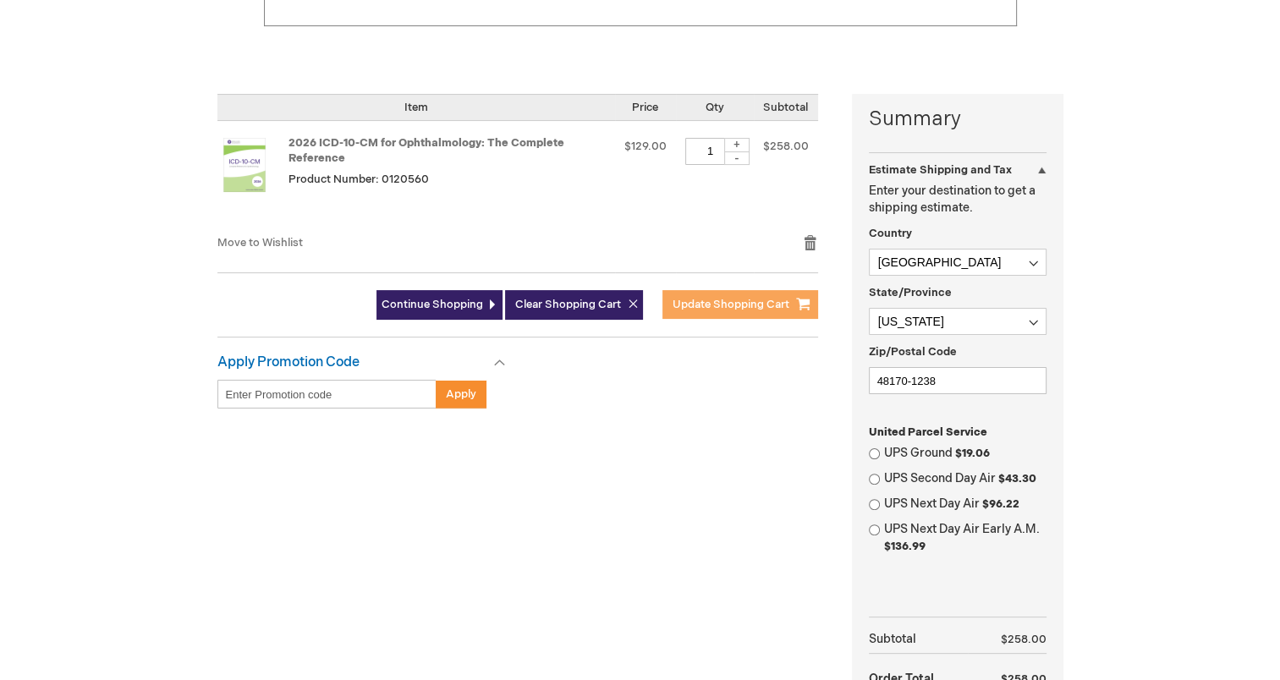
click at [688, 298] on span "Update Shopping Cart" at bounding box center [731, 305] width 117 height 14
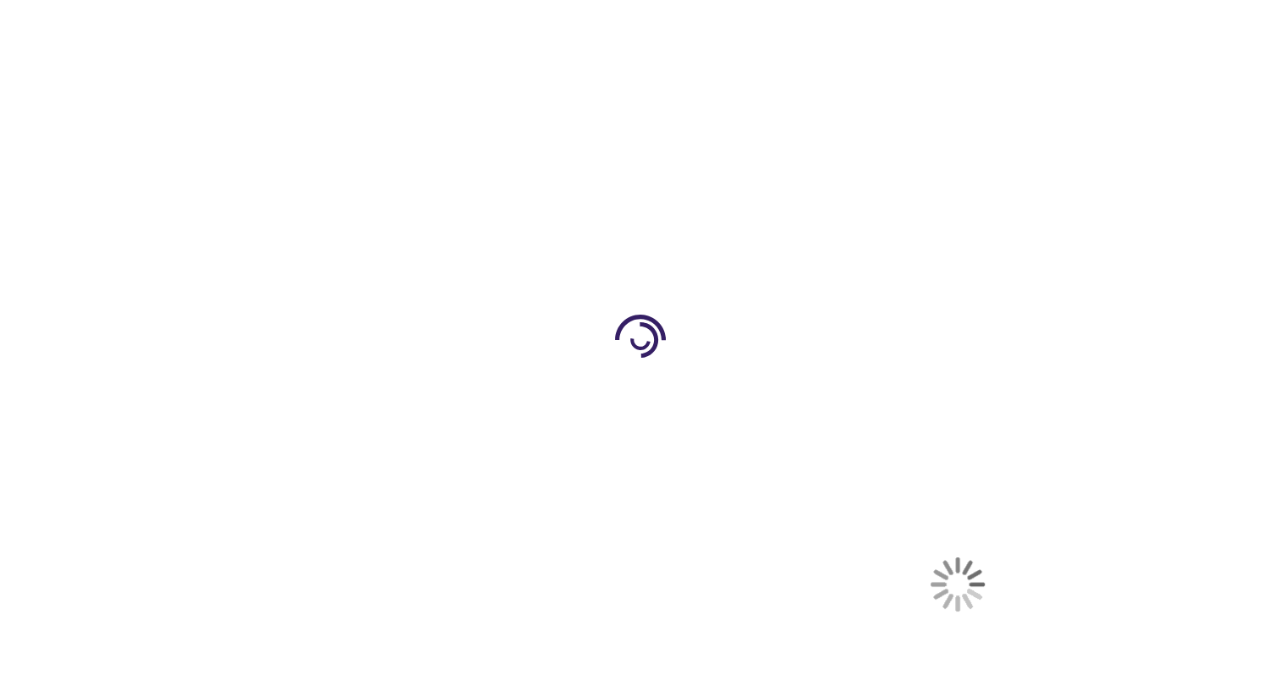
select select "US"
select select "33"
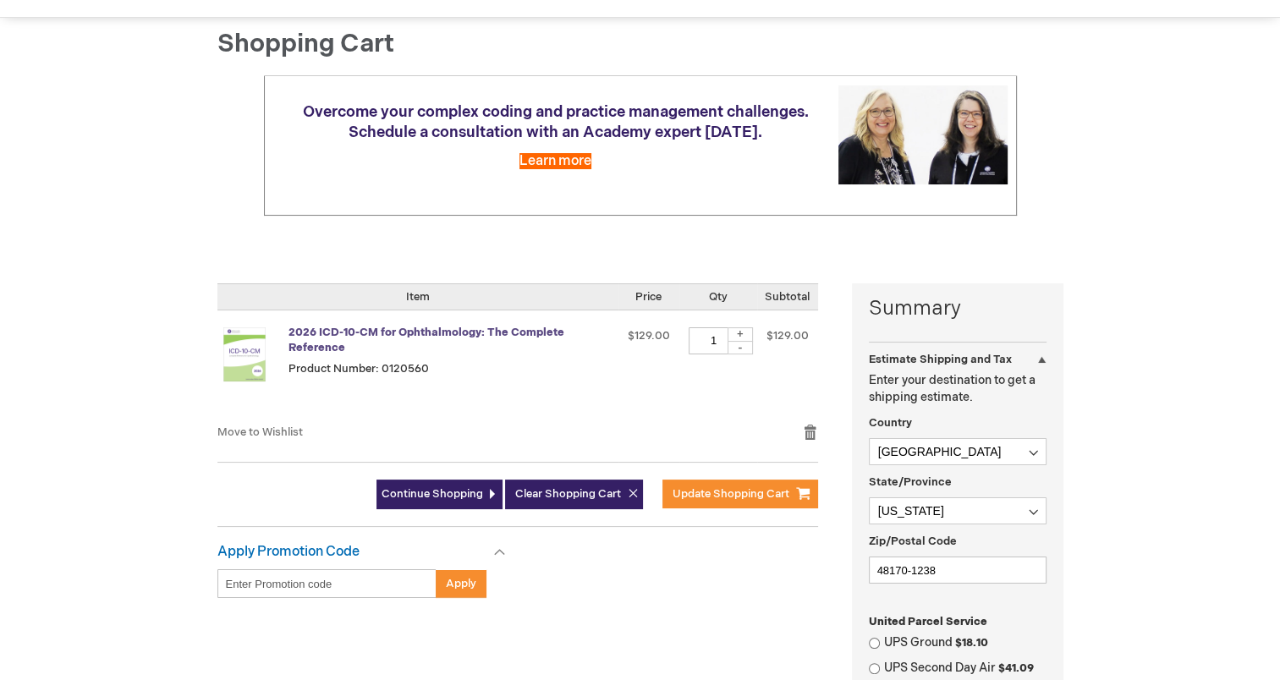
scroll to position [169, 0]
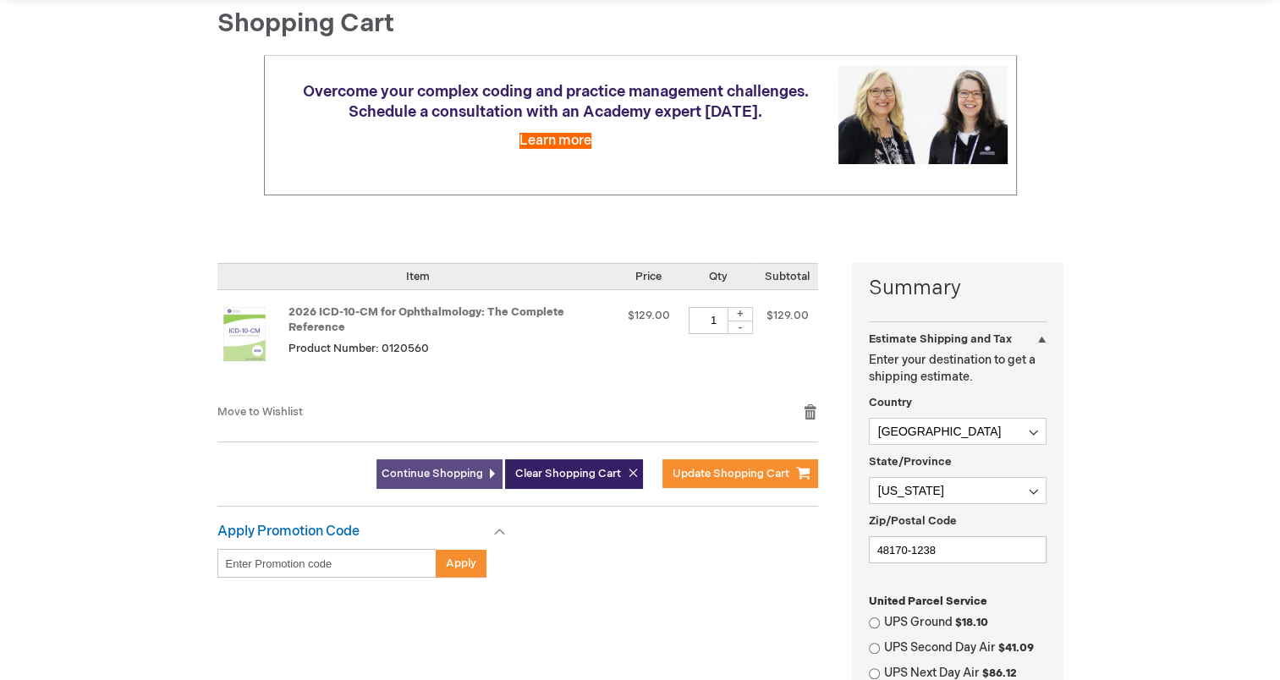
click at [432, 474] on span "Continue Shopping" at bounding box center [433, 474] width 102 height 14
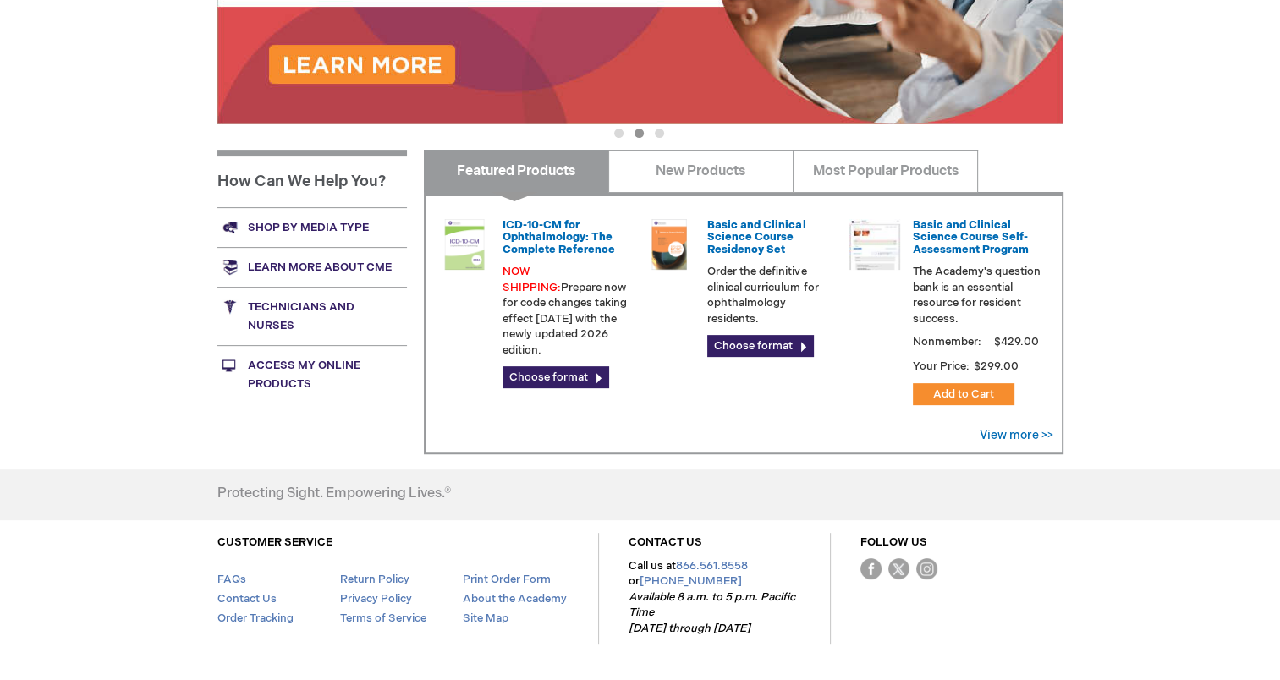
scroll to position [505, 0]
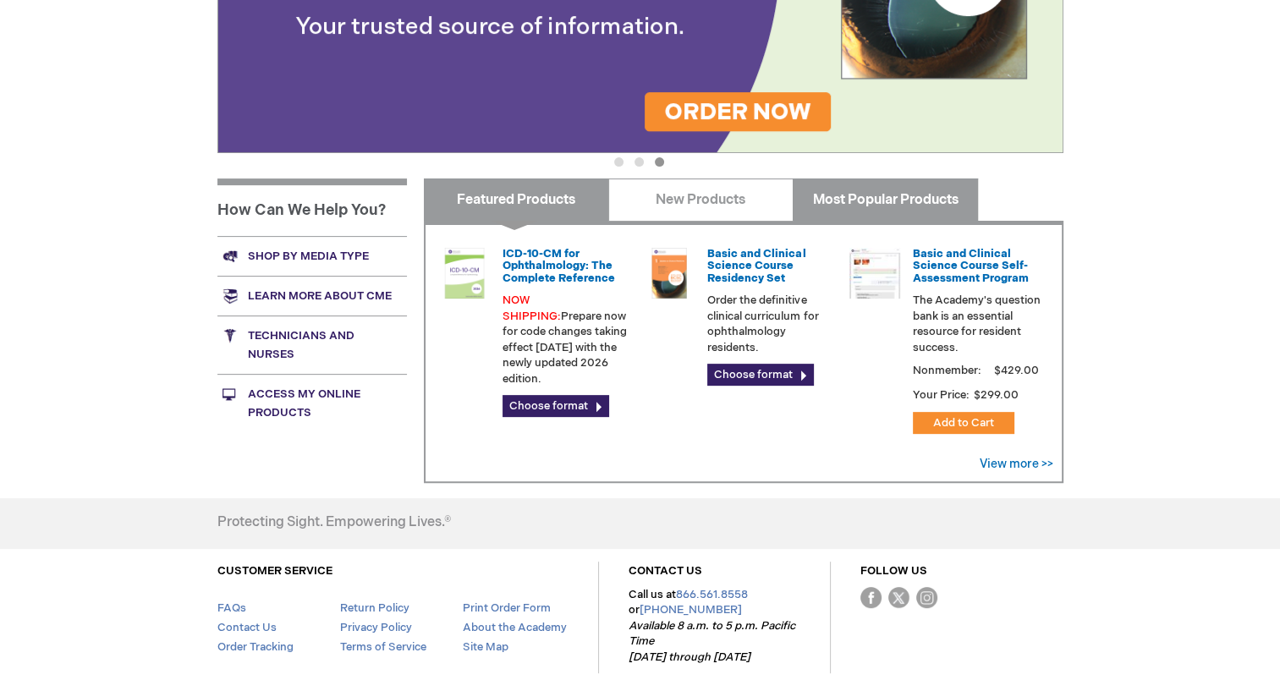
click at [860, 190] on link "Most Popular Products" at bounding box center [885, 200] width 185 height 42
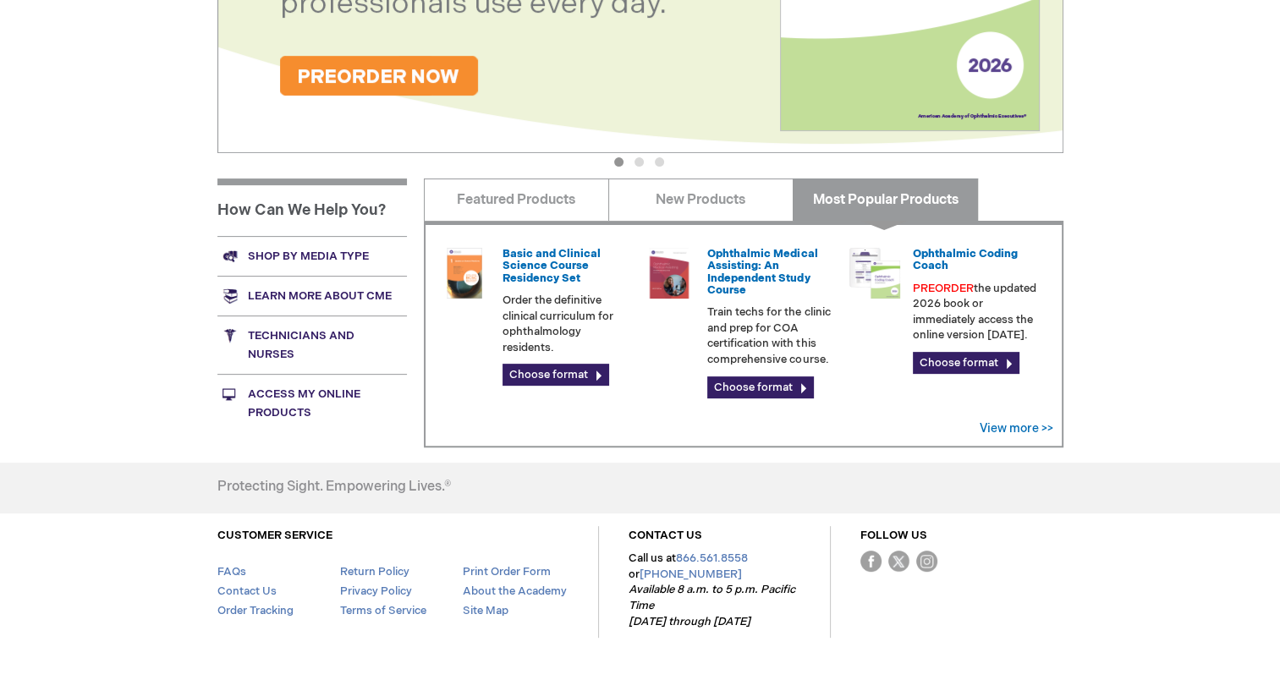
click at [888, 273] on img at bounding box center [875, 273] width 51 height 51
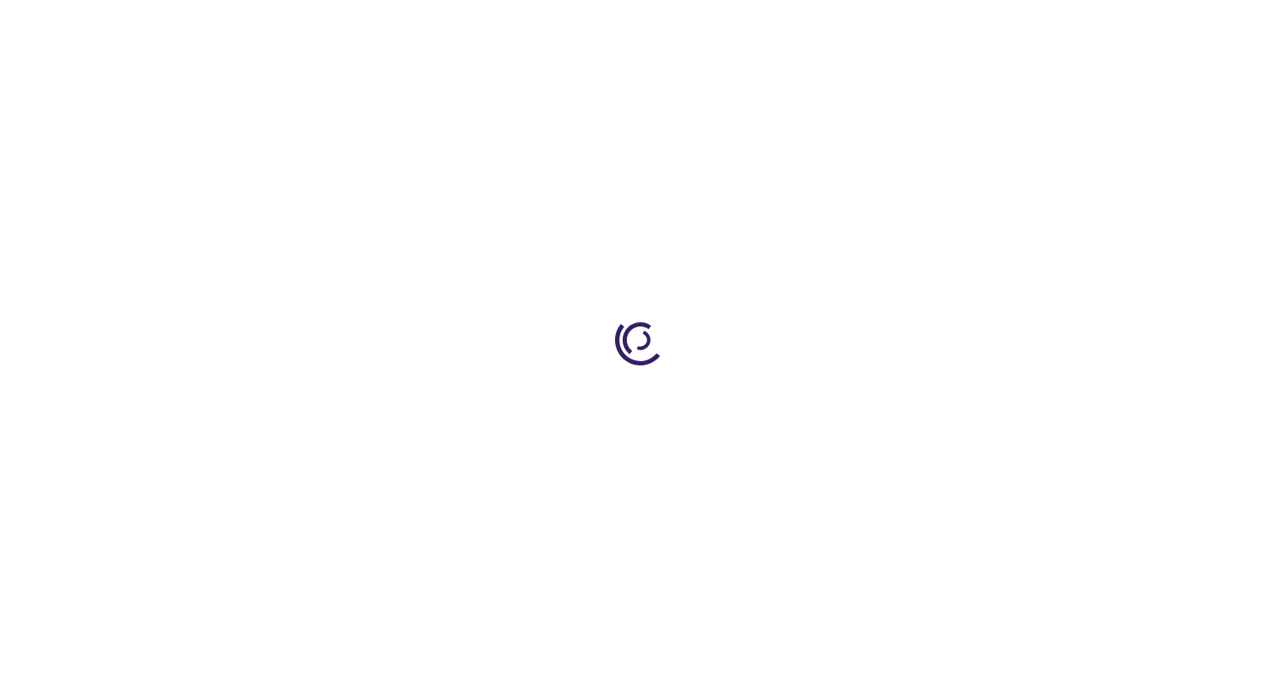
type input "0"
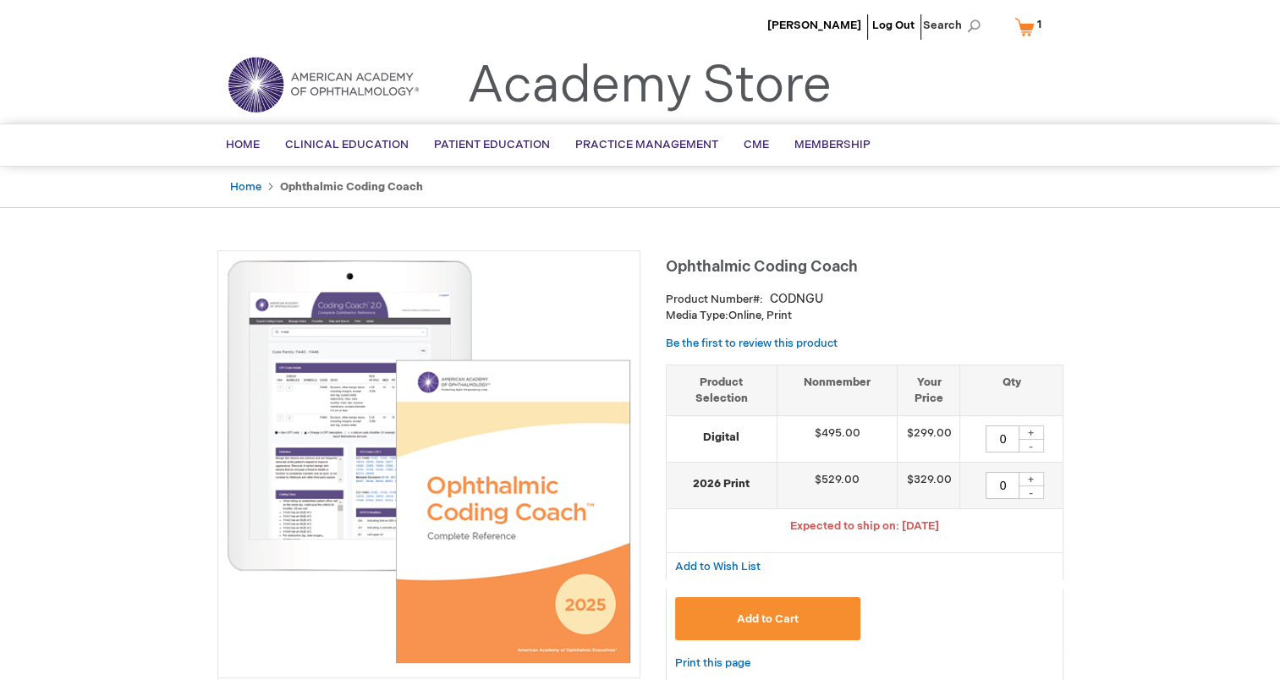
click at [1032, 448] on div "-" at bounding box center [1031, 446] width 25 height 14
click at [1035, 429] on div "+" at bounding box center [1031, 433] width 25 height 14
type input "1"
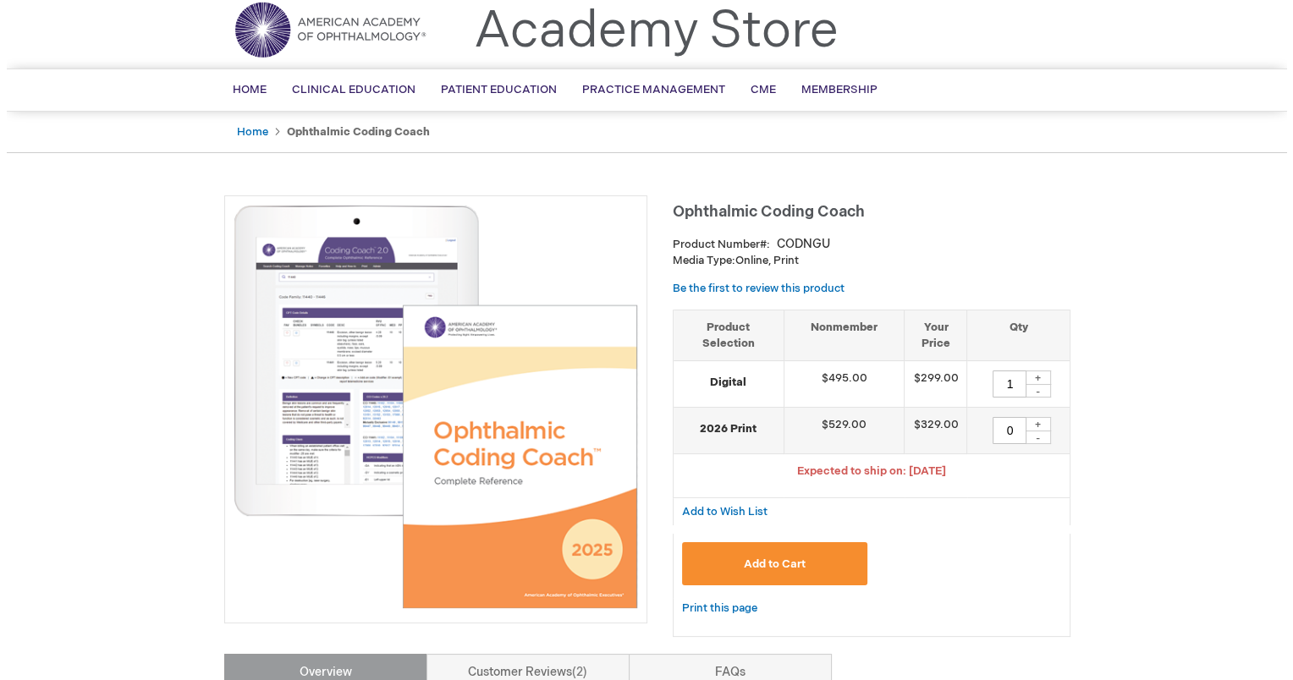
scroll to position [85, 0]
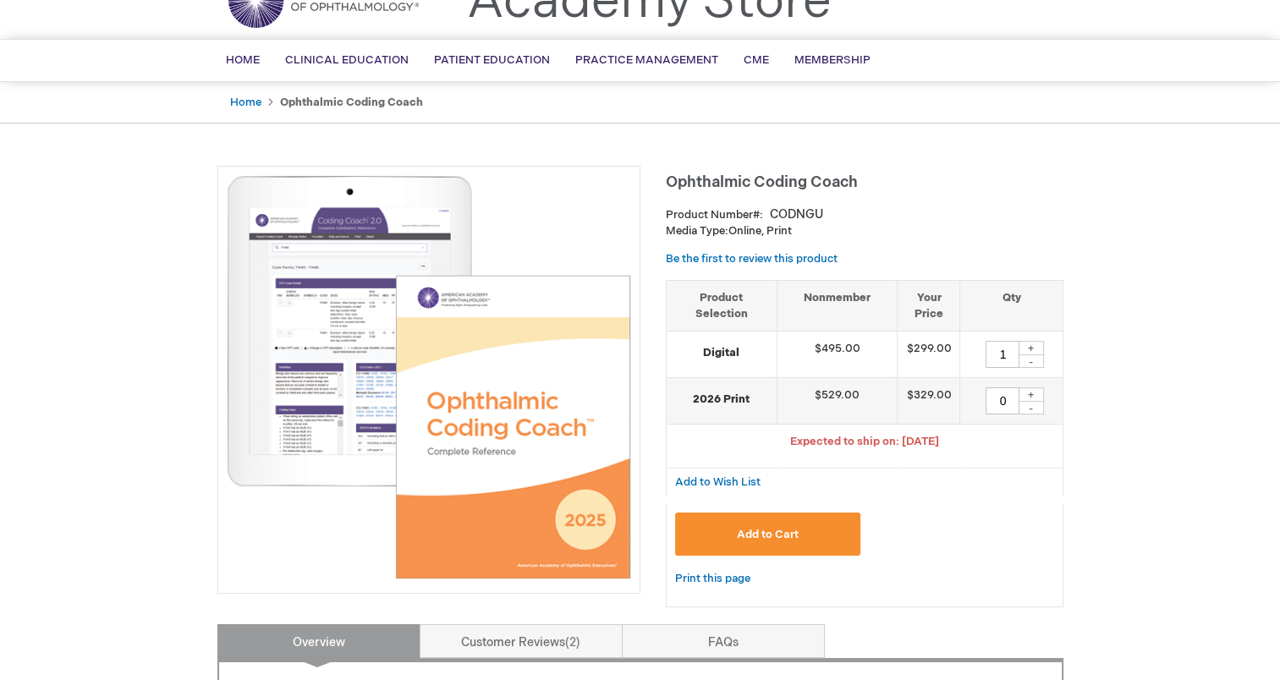
click at [751, 535] on span "Add to Cart" at bounding box center [768, 535] width 62 height 14
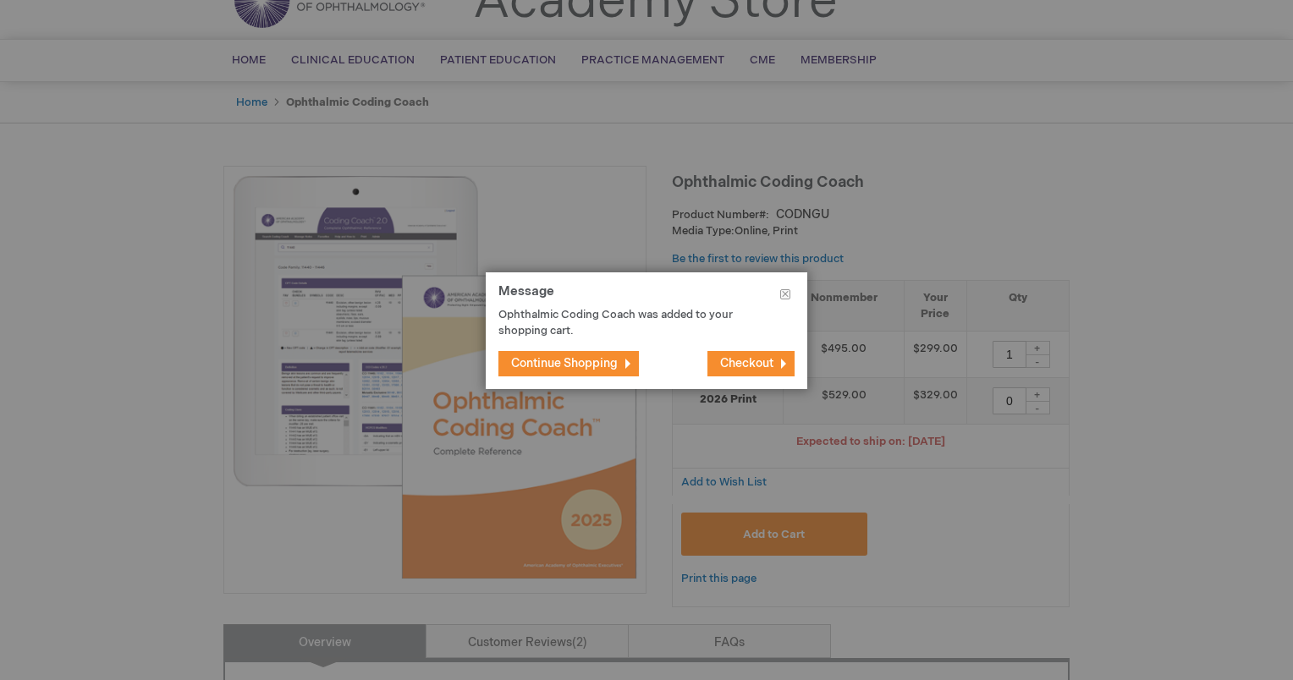
click at [744, 365] on span "Checkout" at bounding box center [746, 363] width 53 height 14
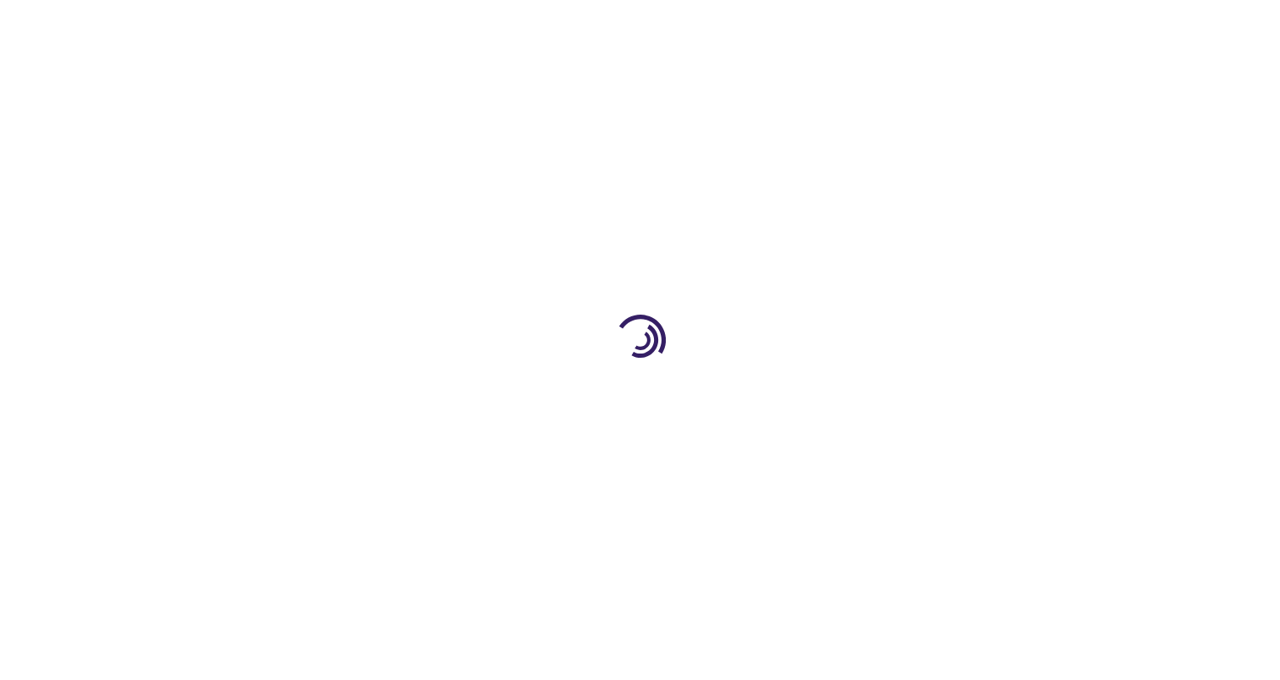
select select "US"
select select "33"
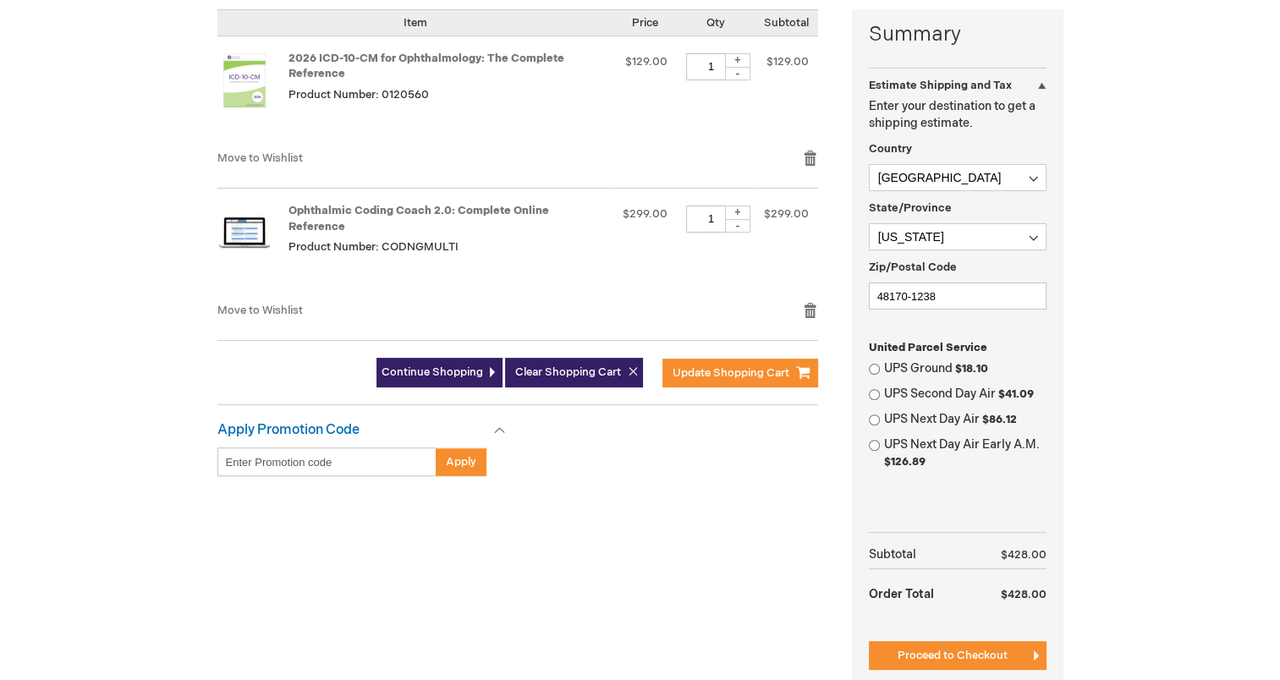
scroll to position [677, 0]
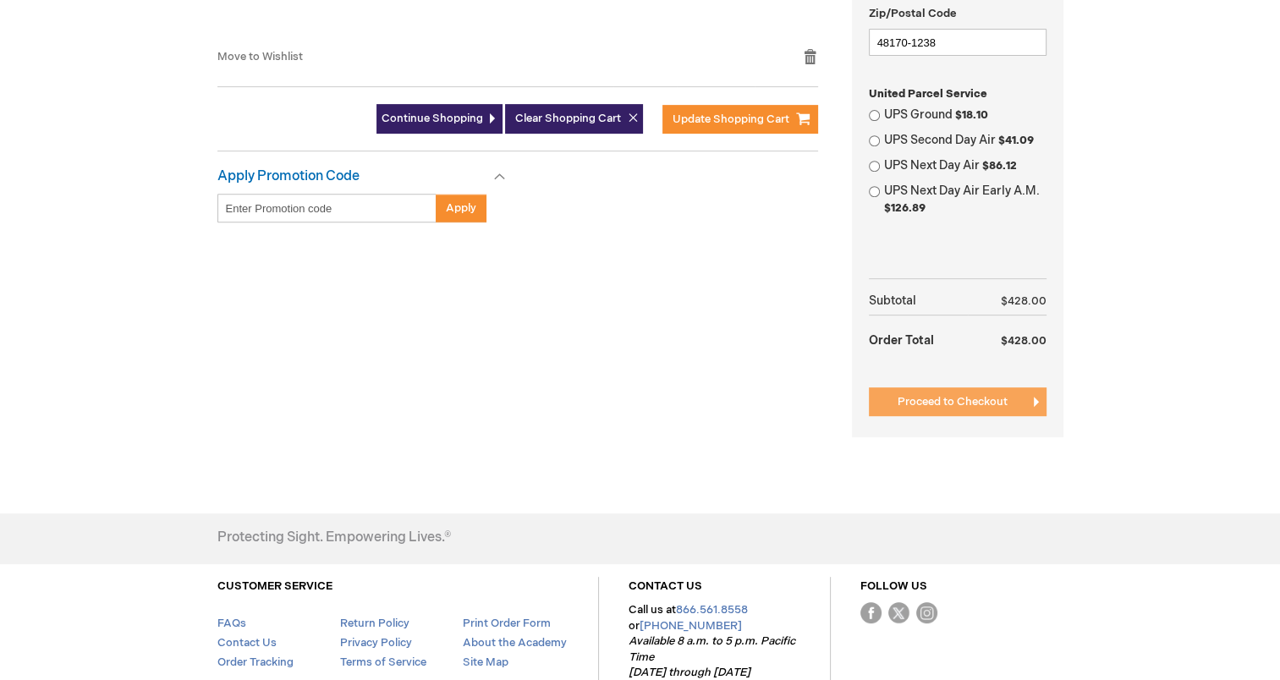
click at [931, 403] on span "Proceed to Checkout" at bounding box center [953, 402] width 110 height 14
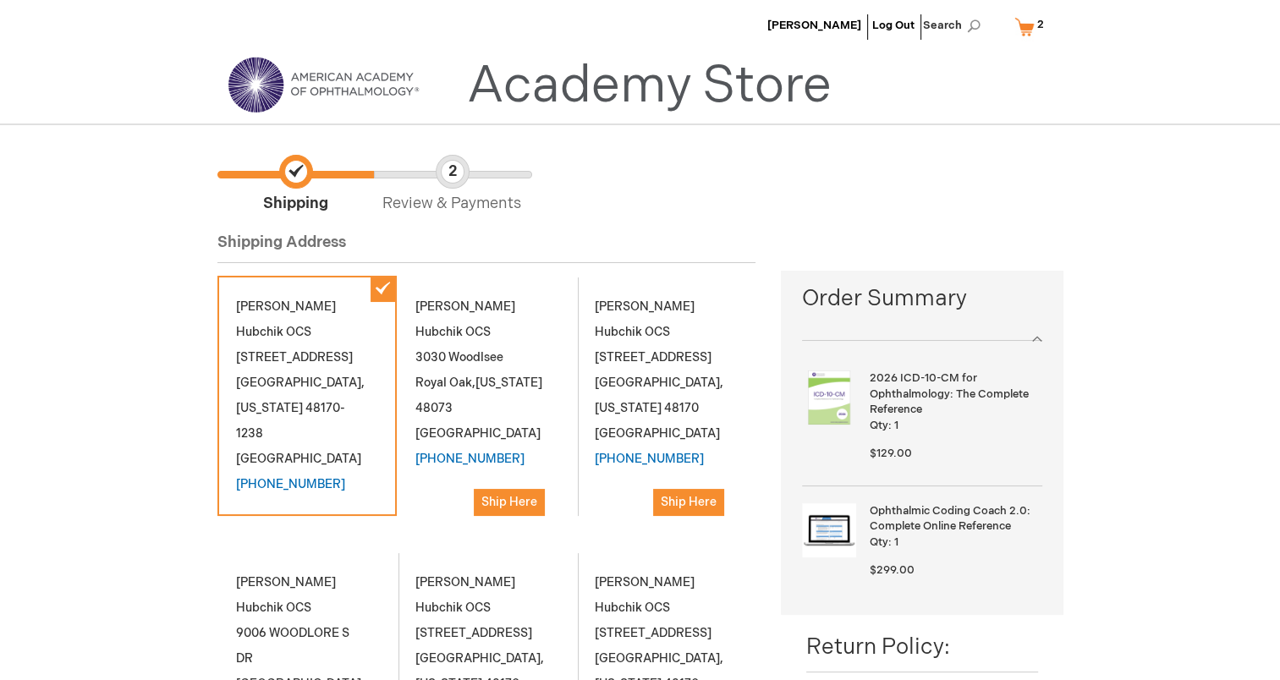
click at [474, 364] on div "Kathy Hubchik OCS 3030 Woodlsee Royal Oak , Michigan 48073 United States (734) …" at bounding box center [486, 405] width 179 height 259
click at [489, 495] on span "Ship Here" at bounding box center [510, 502] width 56 height 14
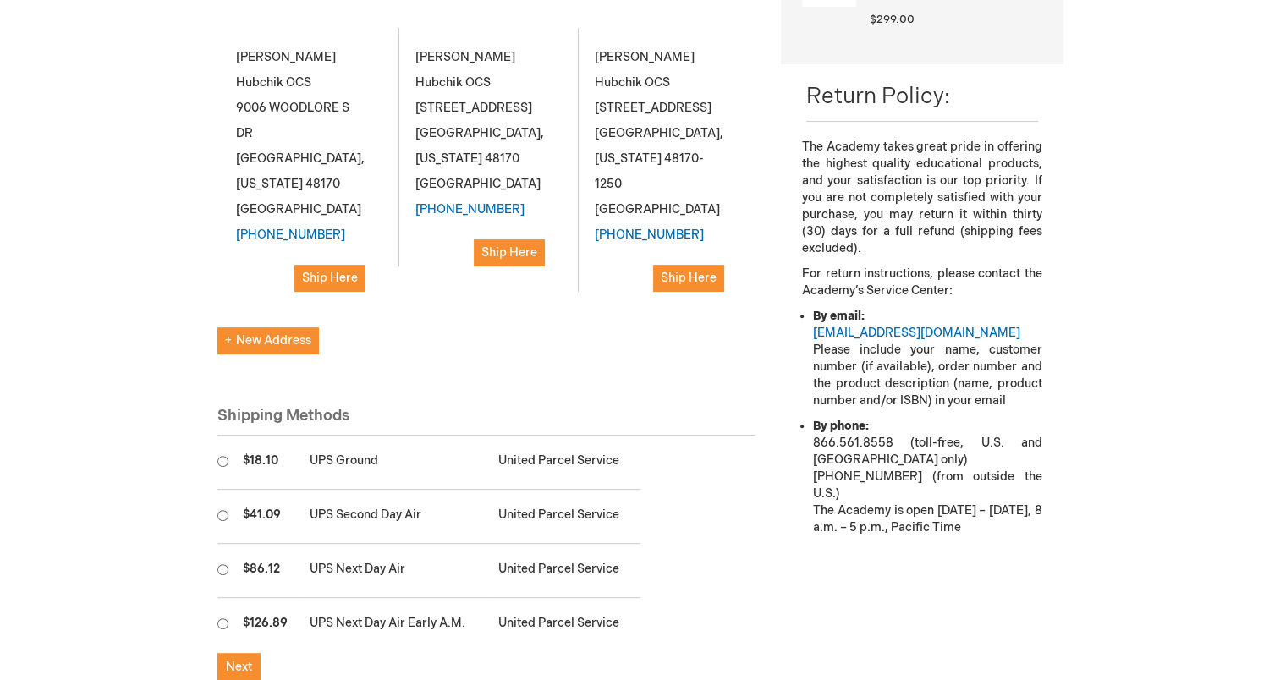
scroll to position [592, 0]
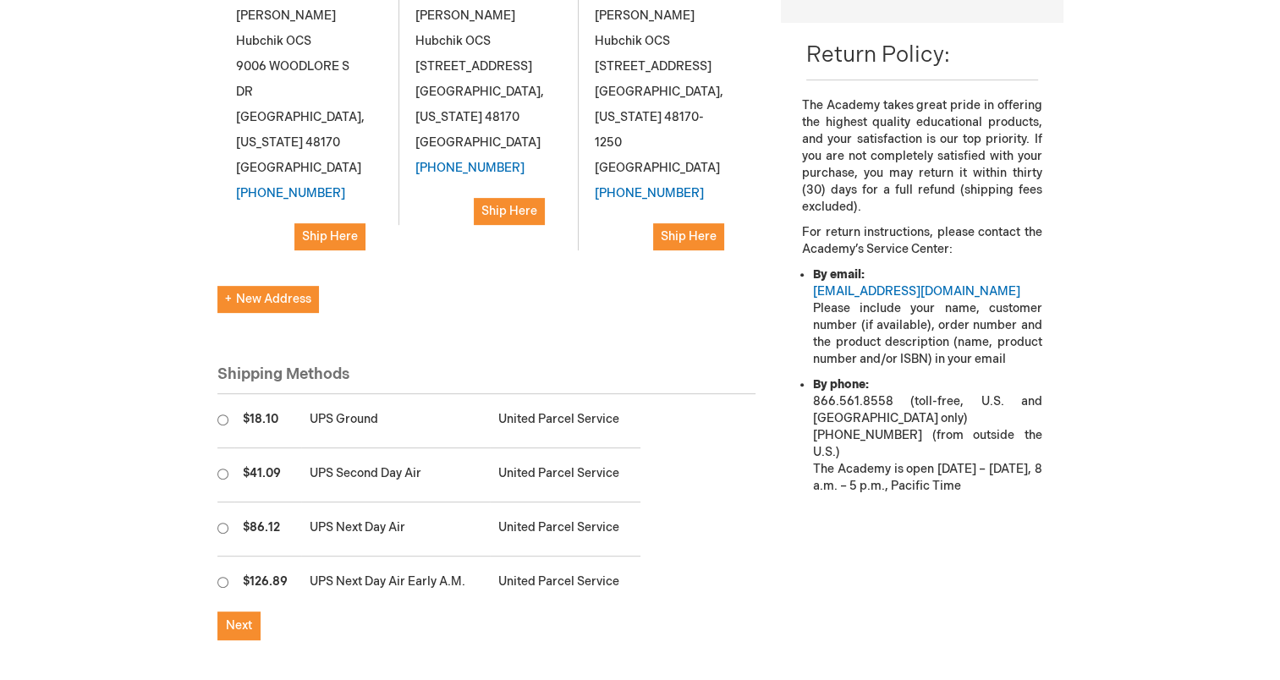
click at [223, 415] on input "radio" at bounding box center [222, 420] width 11 height 11
radio input "true"
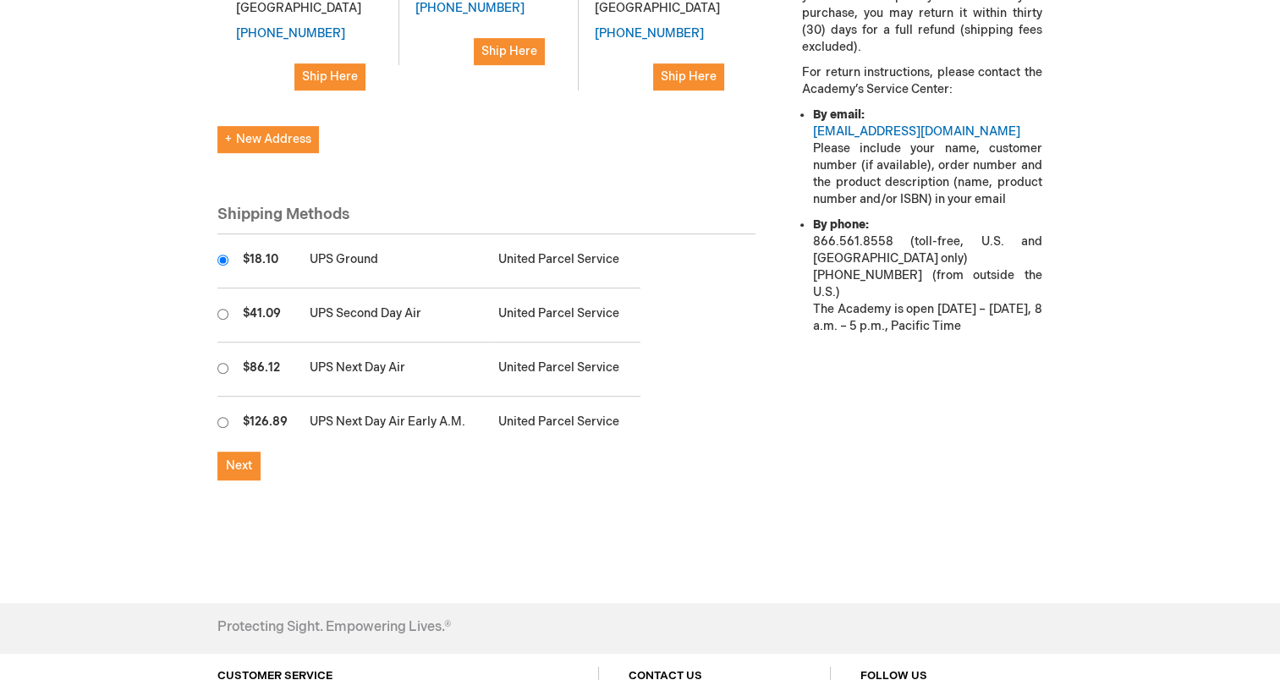
scroll to position [762, 0]
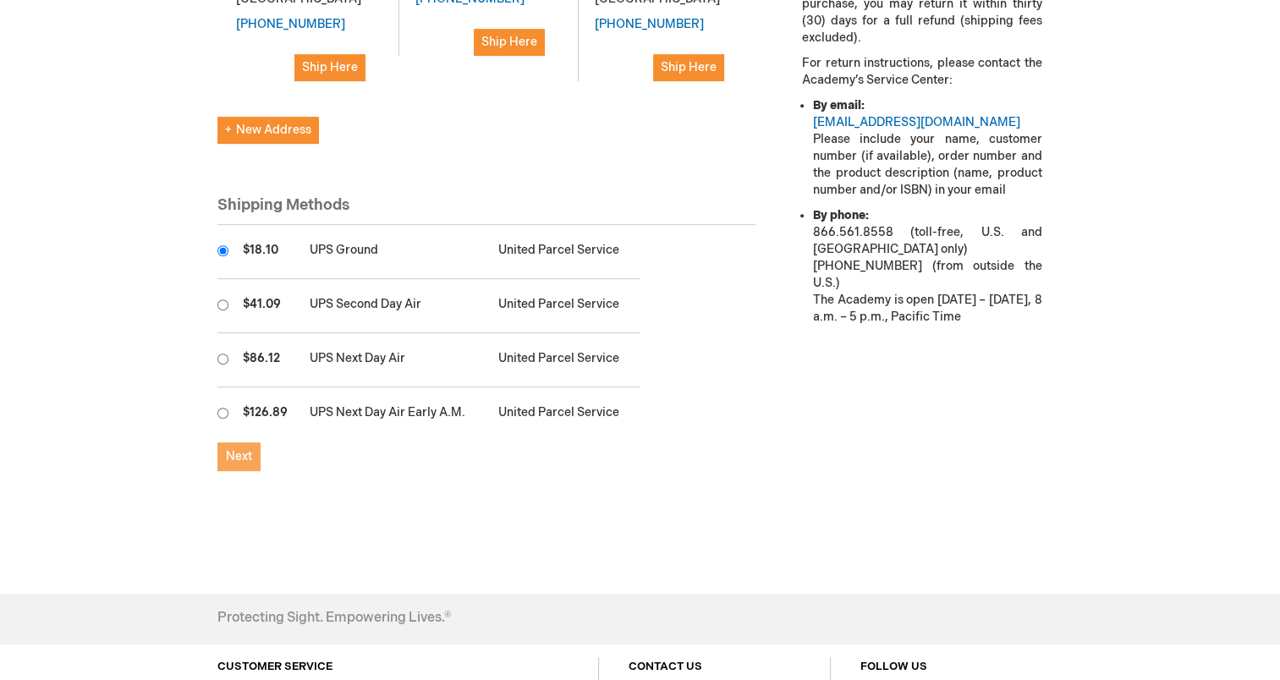
click at [238, 449] on span "Next" at bounding box center [239, 456] width 26 height 14
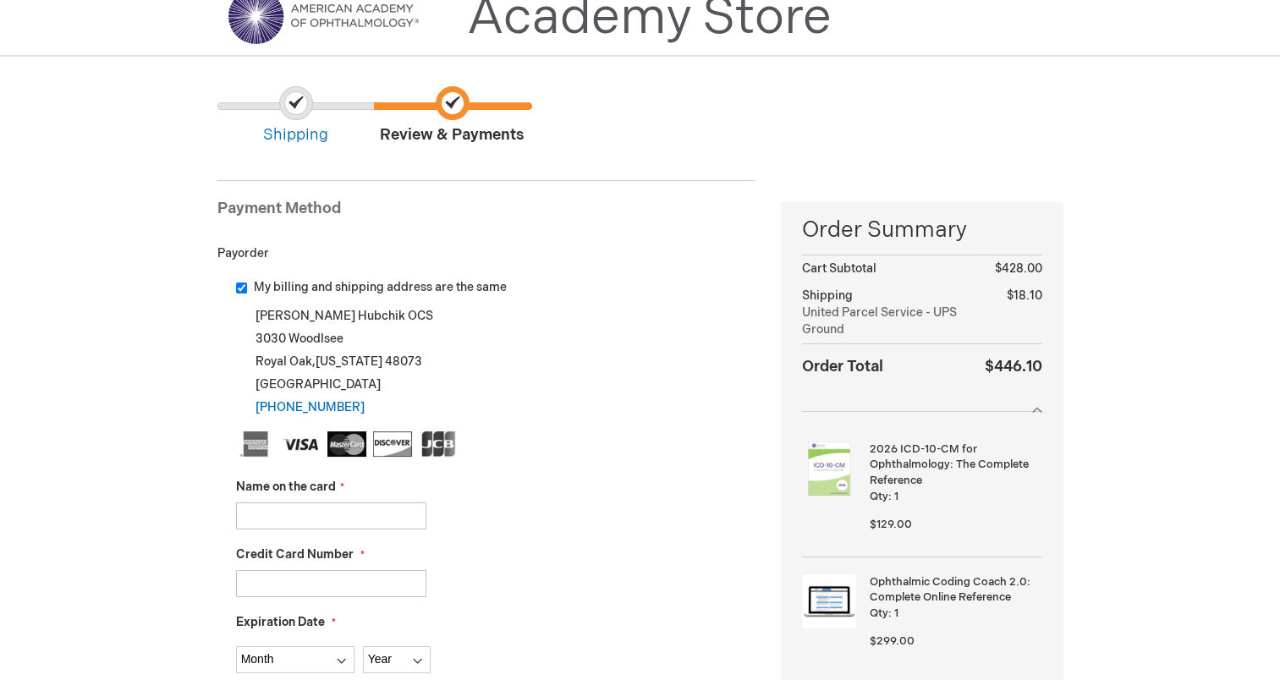
scroll to position [169, 0]
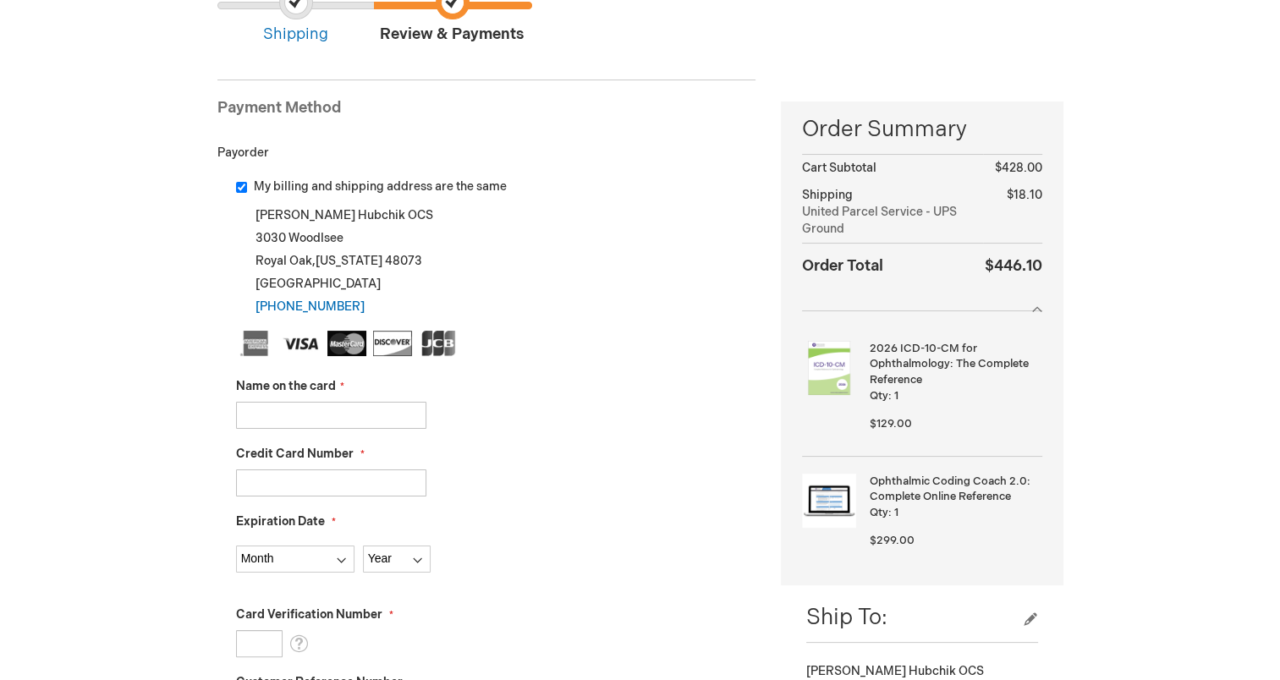
click at [287, 413] on input "Name on the card" at bounding box center [331, 415] width 190 height 27
type input "Kathleen Hubchik"
type input "372739880822005"
select select "11"
select select "2028"
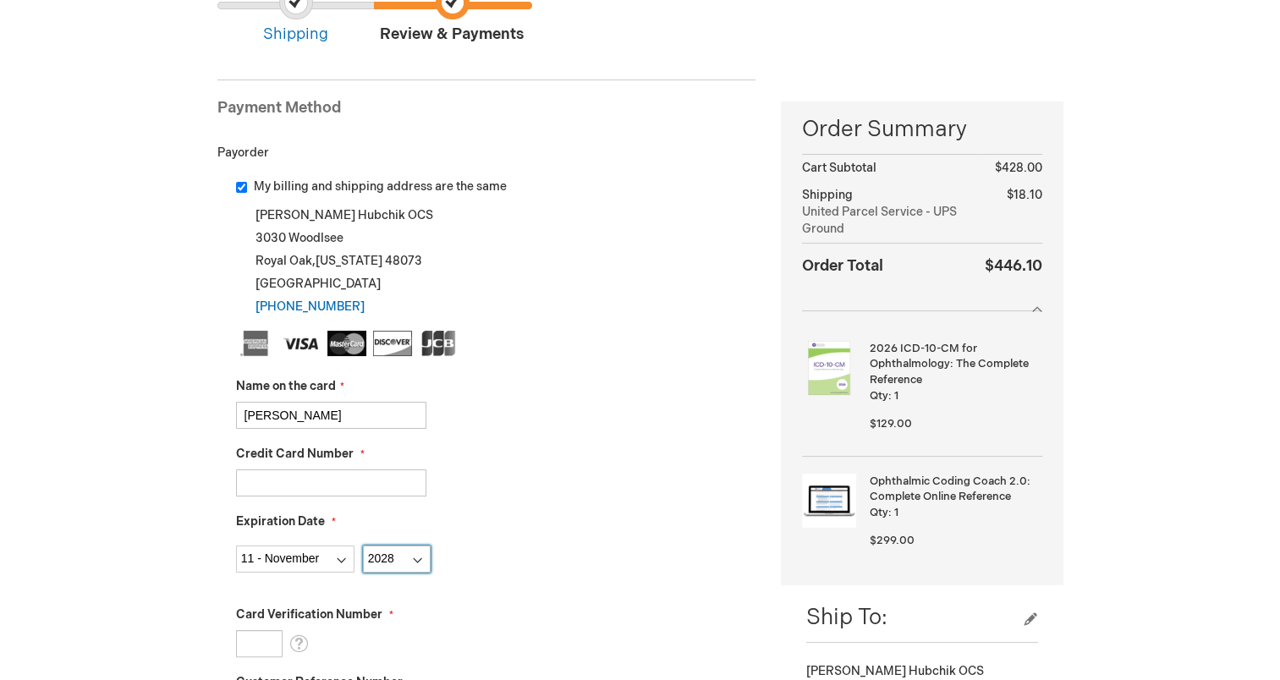
type input "4455"
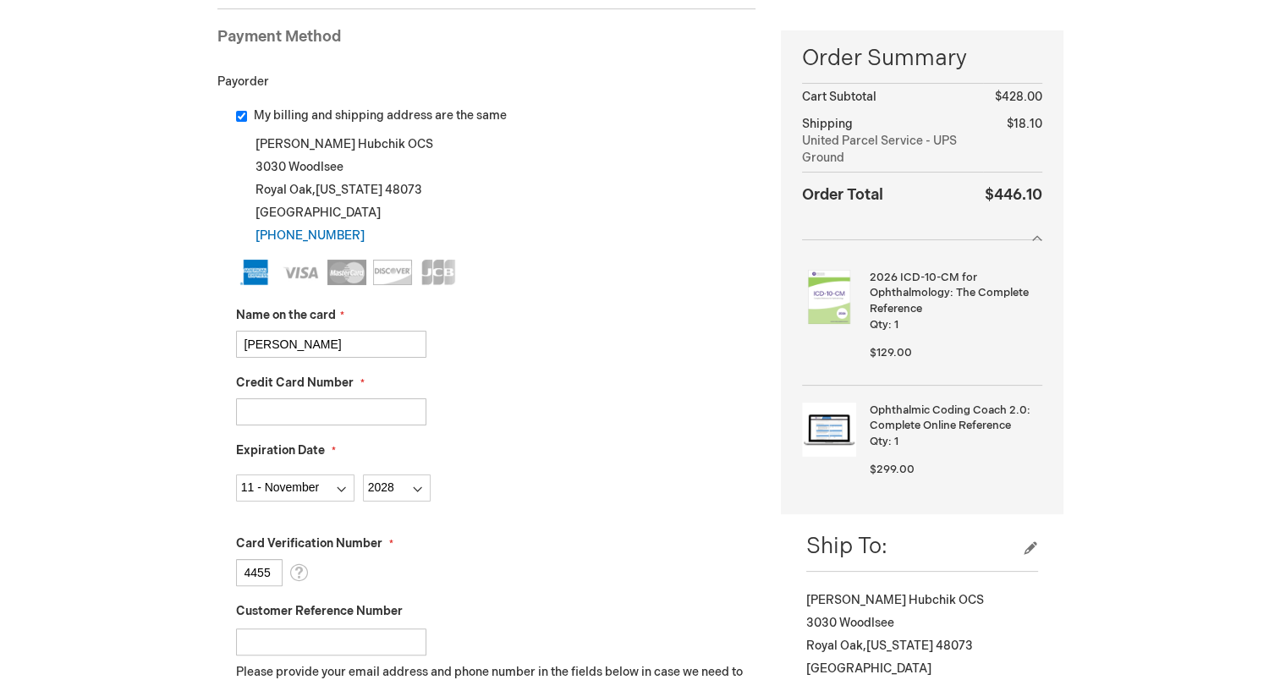
scroll to position [338, 0]
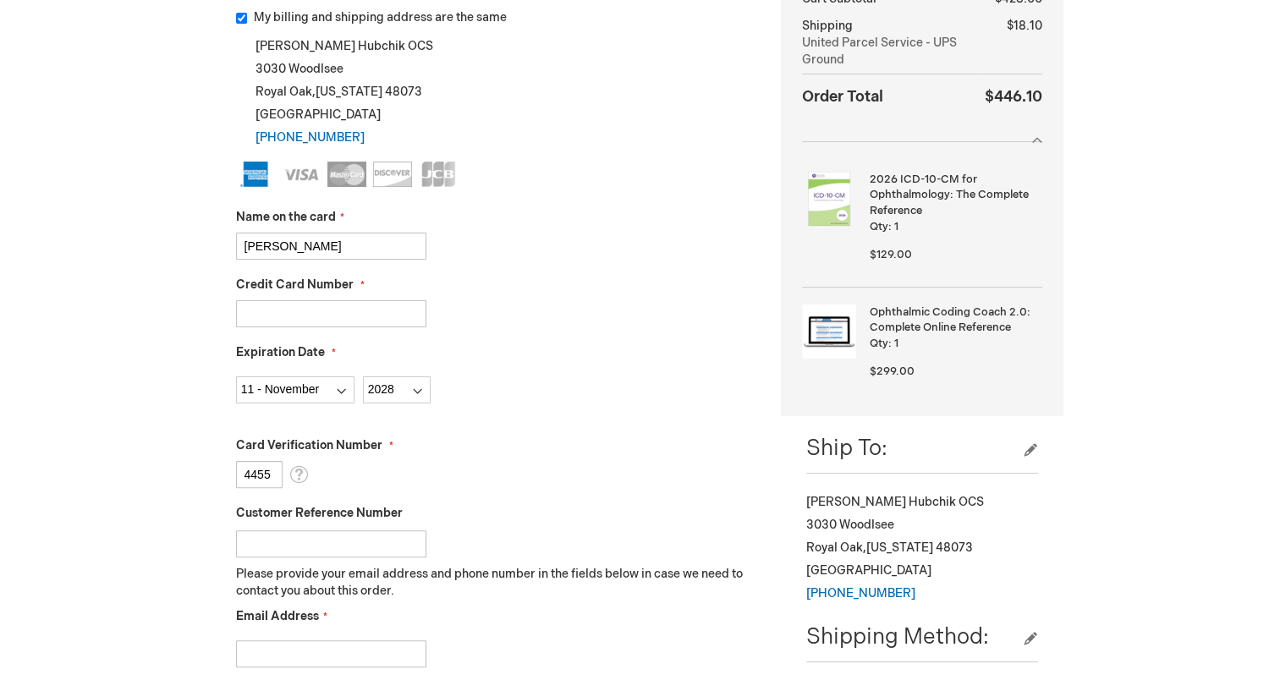
click at [273, 660] on input "Email Address" at bounding box center [331, 654] width 190 height 27
type input "khubchik@probillingpbs.com"
type input "7343774557"
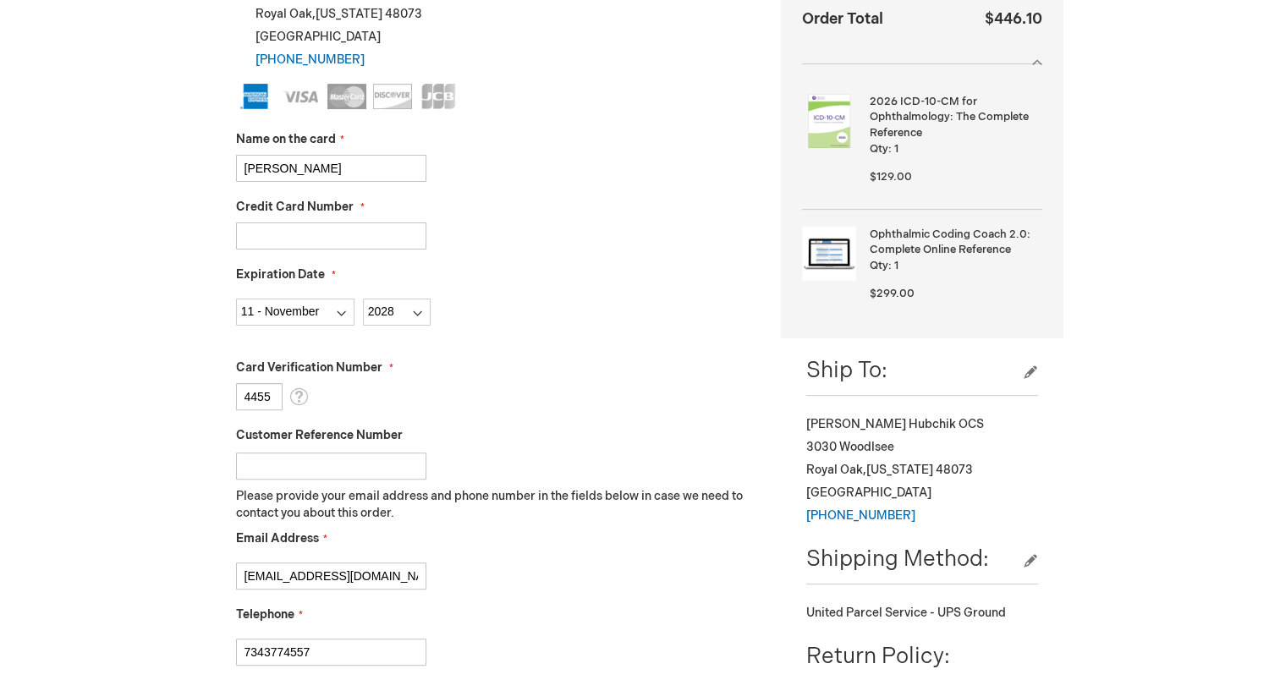
scroll to position [508, 0]
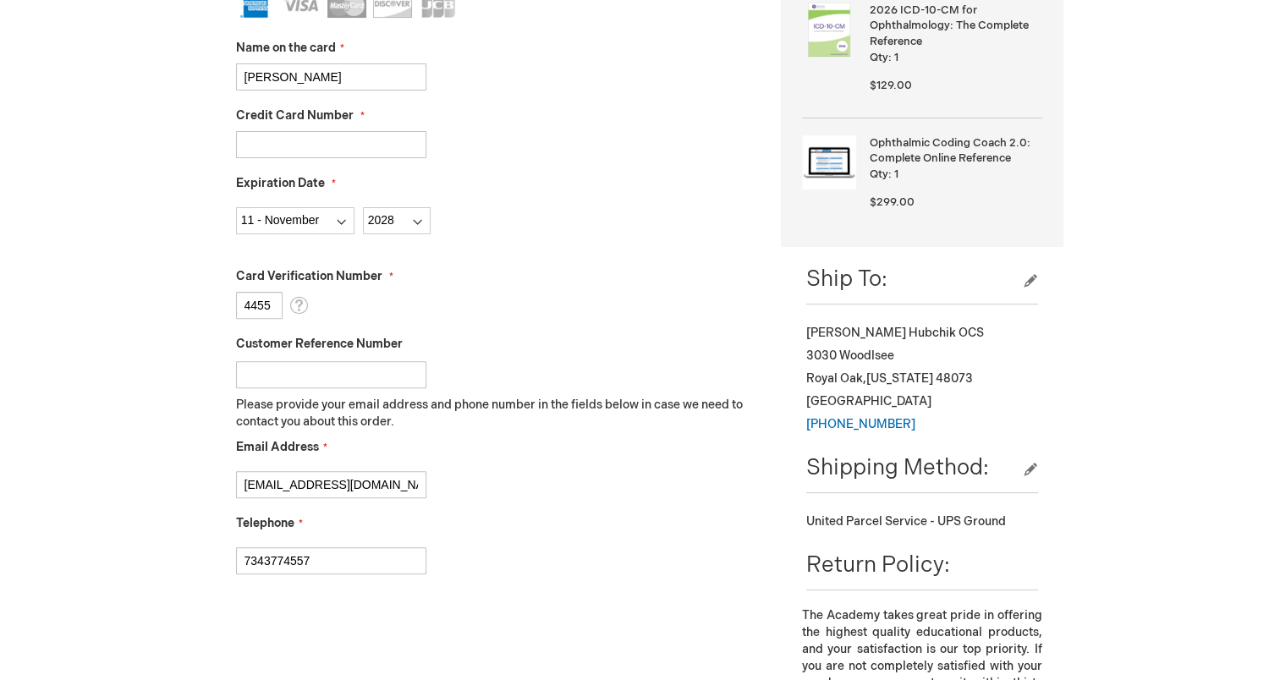
checkbox input "true"
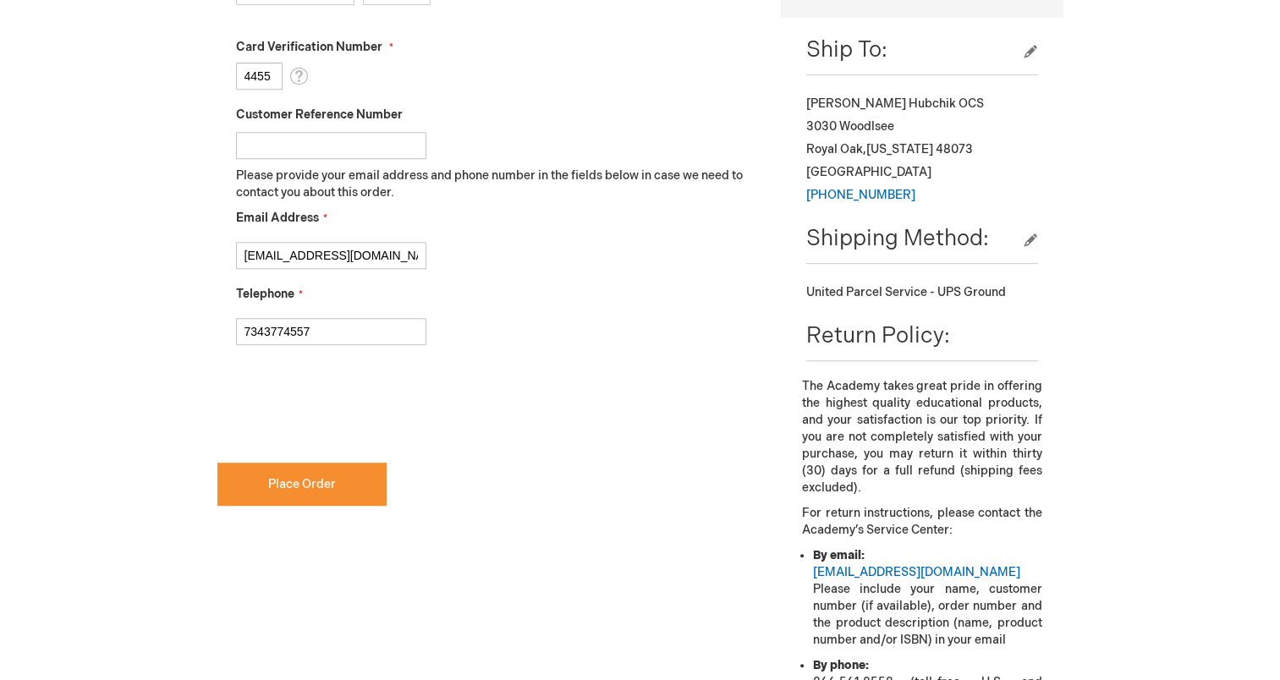
scroll to position [762, 0]
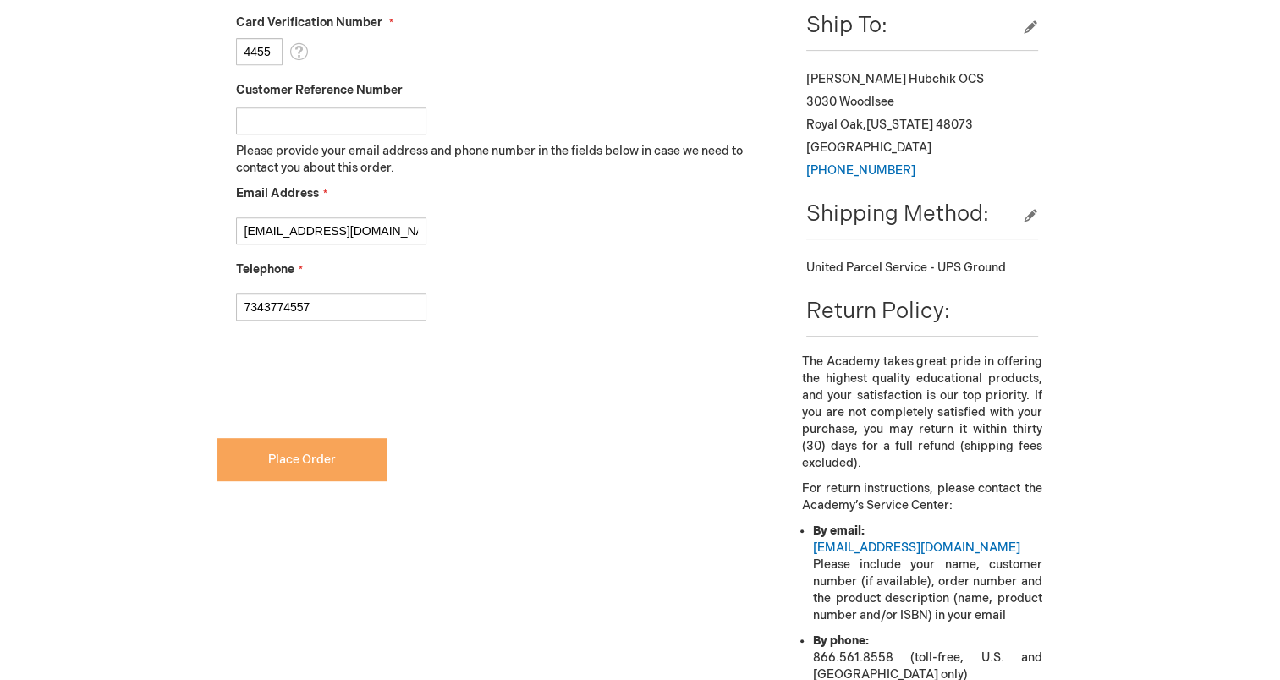
click at [289, 454] on span "Place Order" at bounding box center [302, 460] width 68 height 14
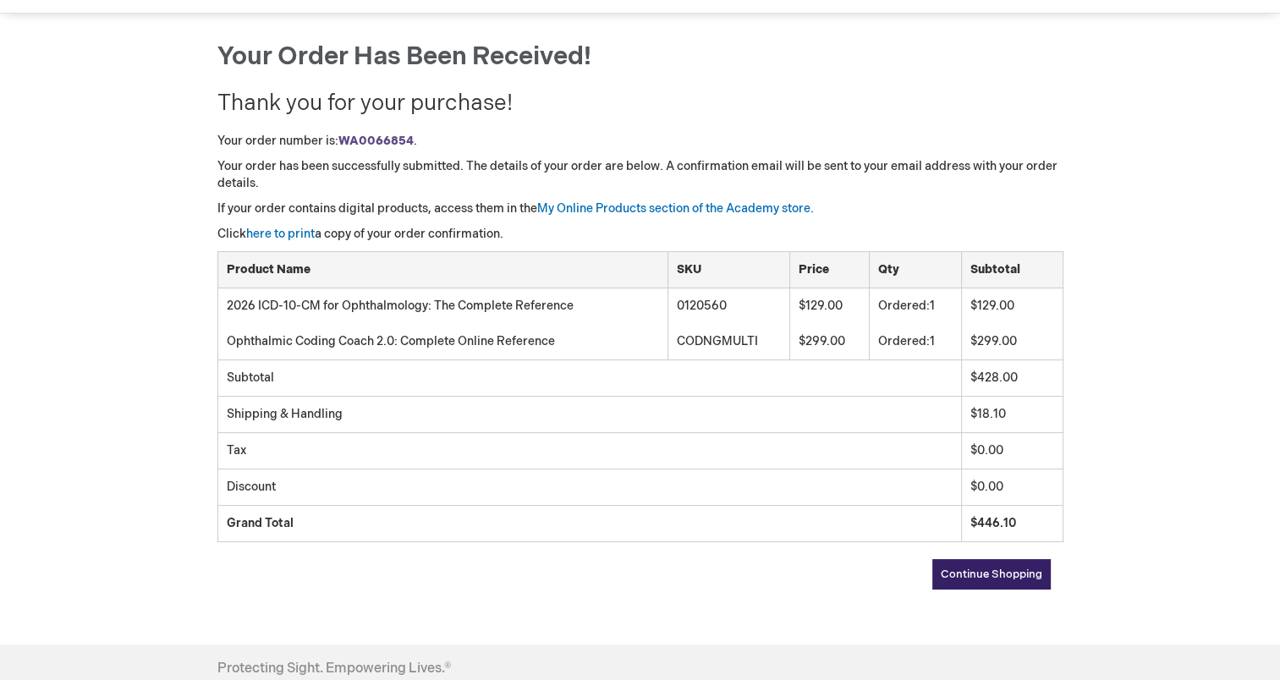
scroll to position [169, 0]
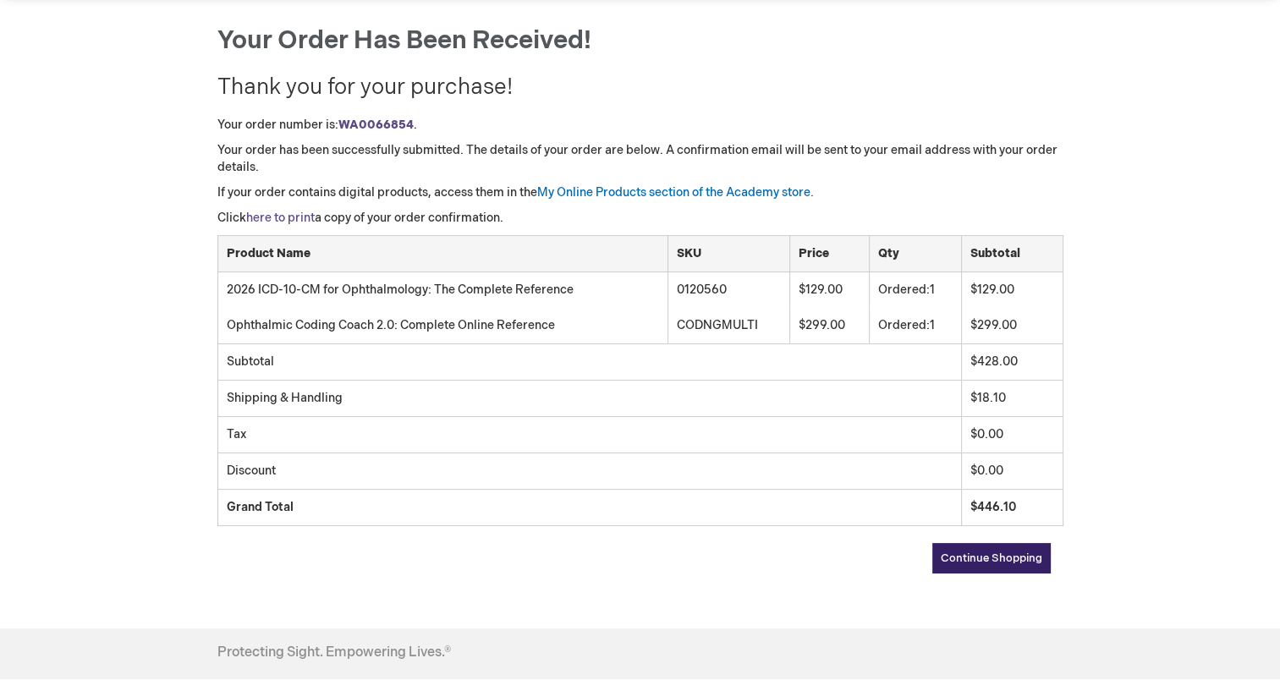
click at [301, 216] on link "here to print" at bounding box center [280, 218] width 69 height 14
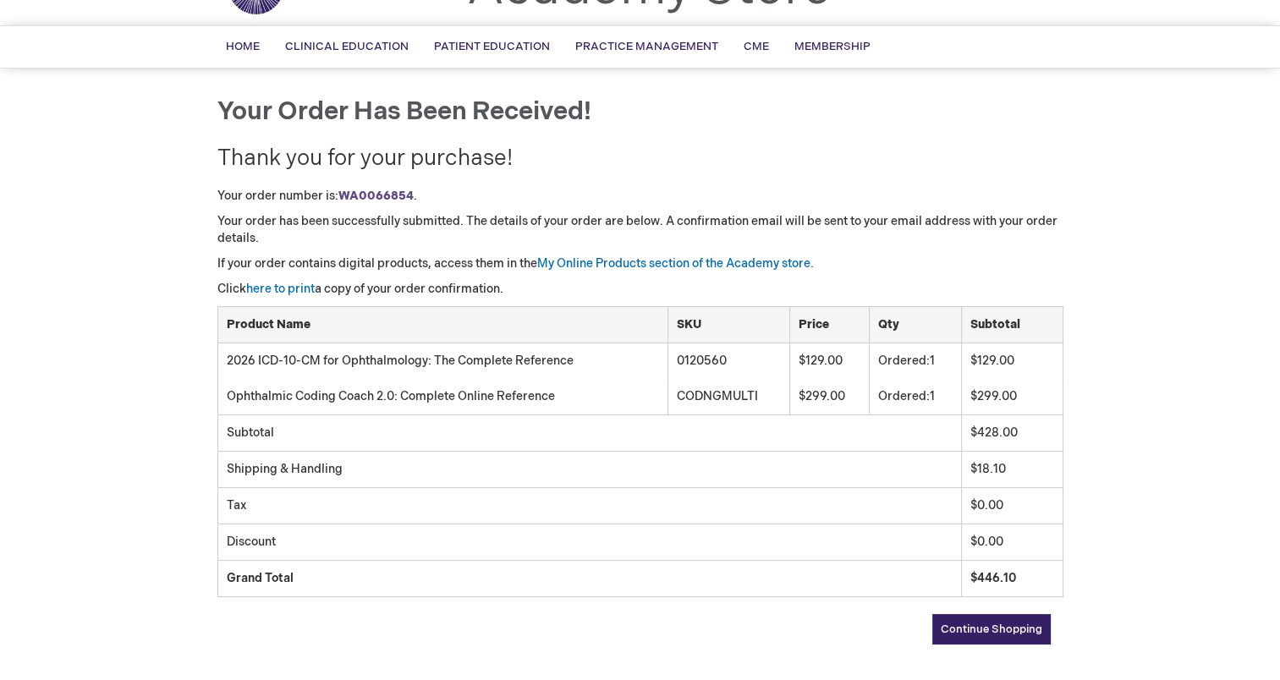
scroll to position [0, 0]
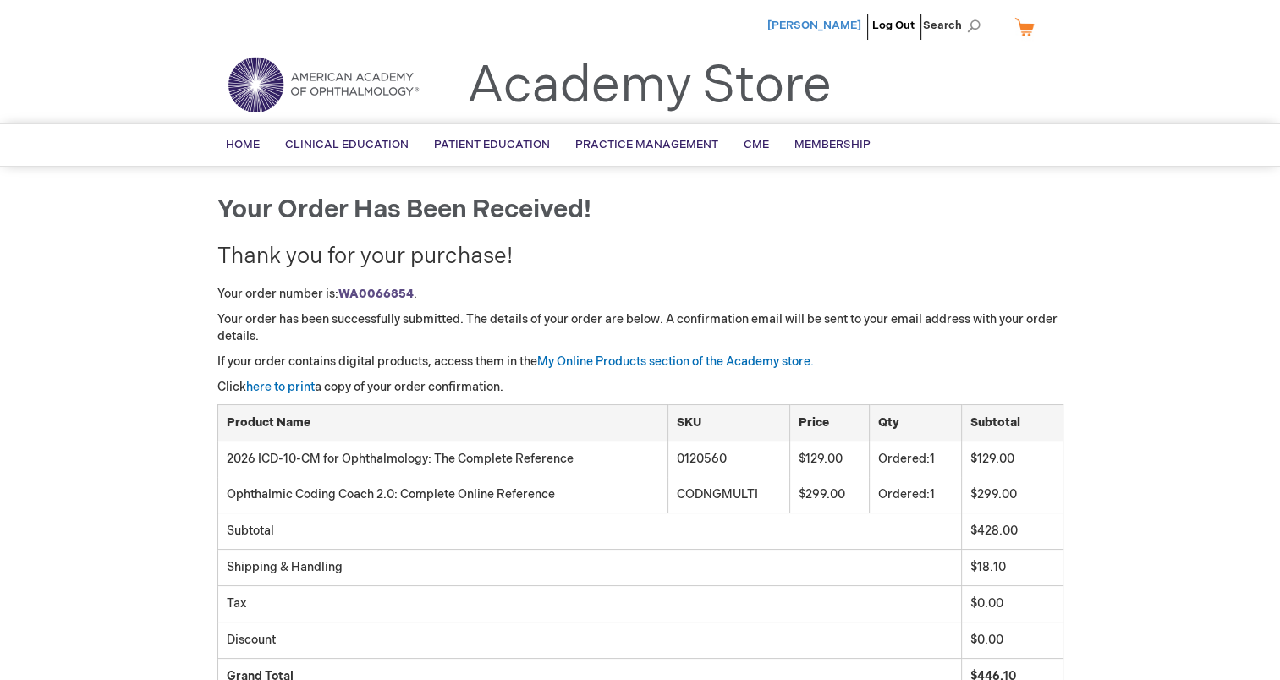
click at [834, 27] on span "[PERSON_NAME]" at bounding box center [815, 26] width 94 height 14
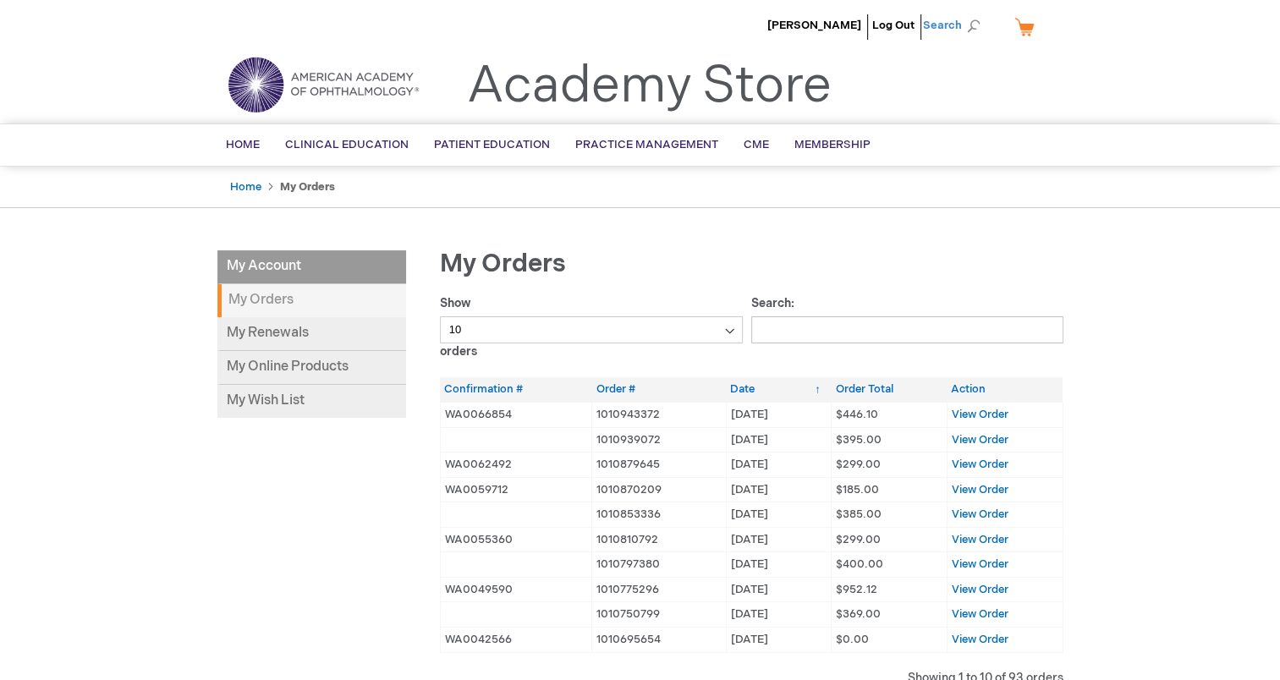
click at [944, 23] on span "Search" at bounding box center [955, 25] width 64 height 34
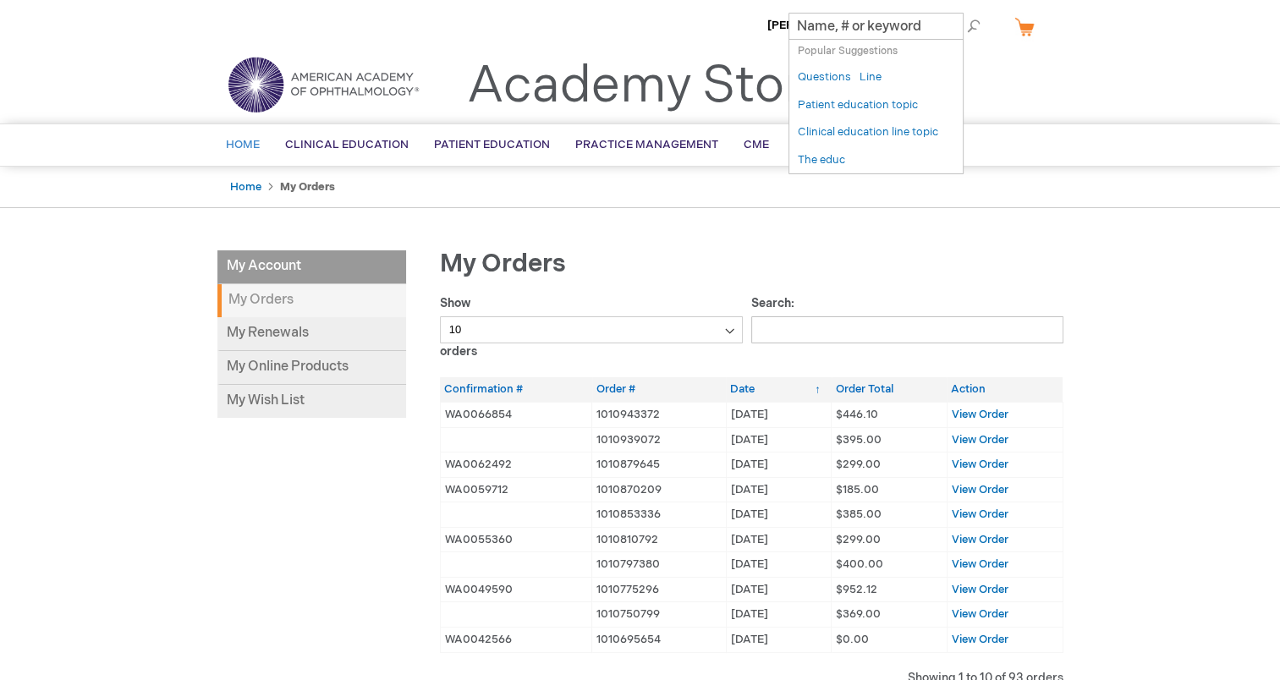
click at [240, 139] on span "Home" at bounding box center [243, 145] width 34 height 14
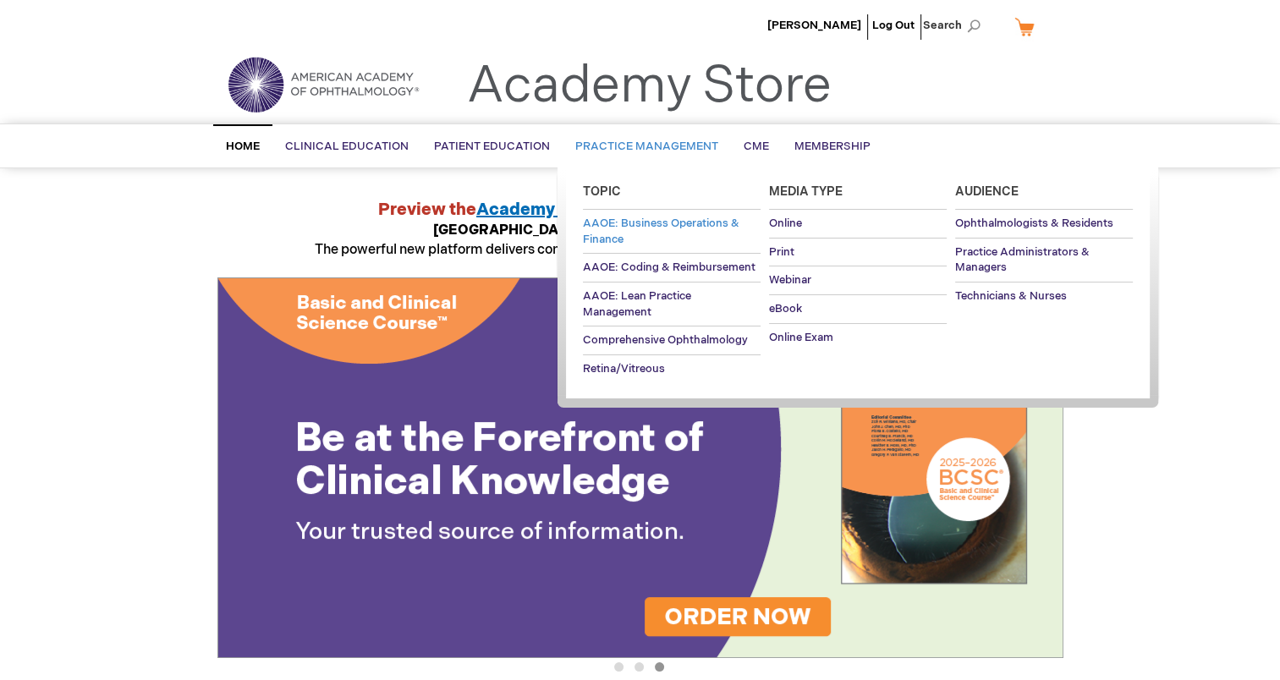
click at [592, 222] on span "AAOE: Business Operations & Finance" at bounding box center [661, 232] width 157 height 30
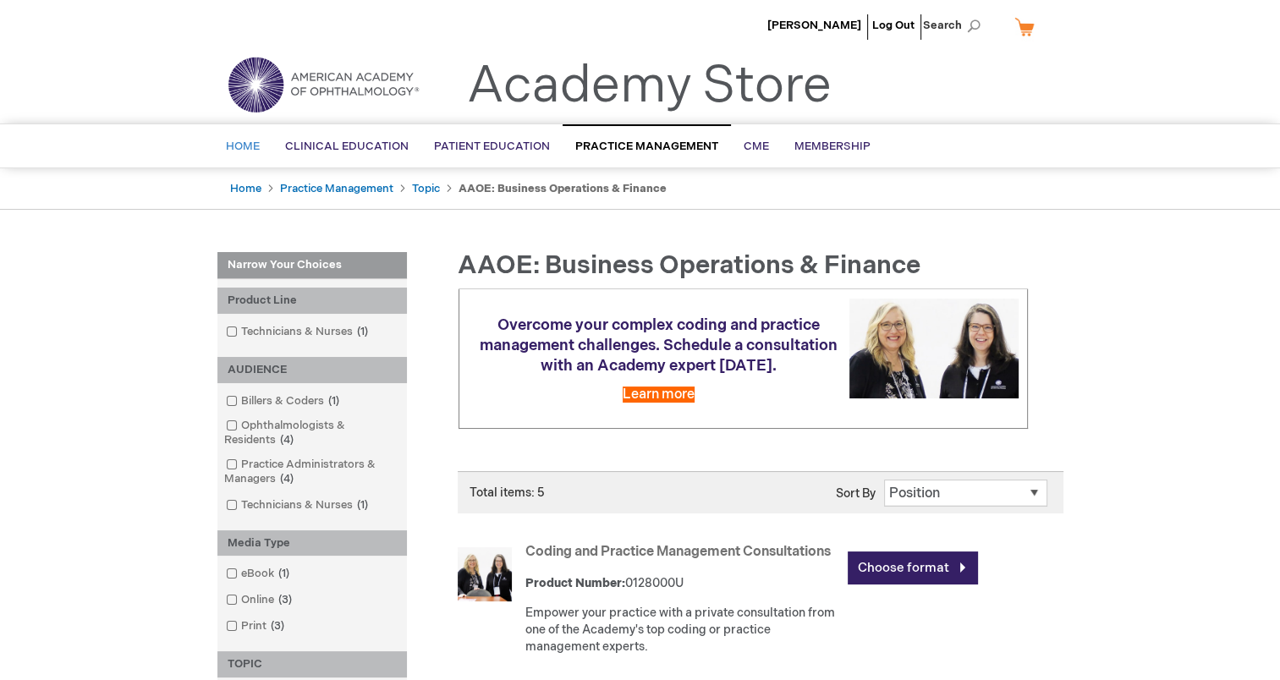
click at [245, 144] on span "Home" at bounding box center [243, 147] width 34 height 14
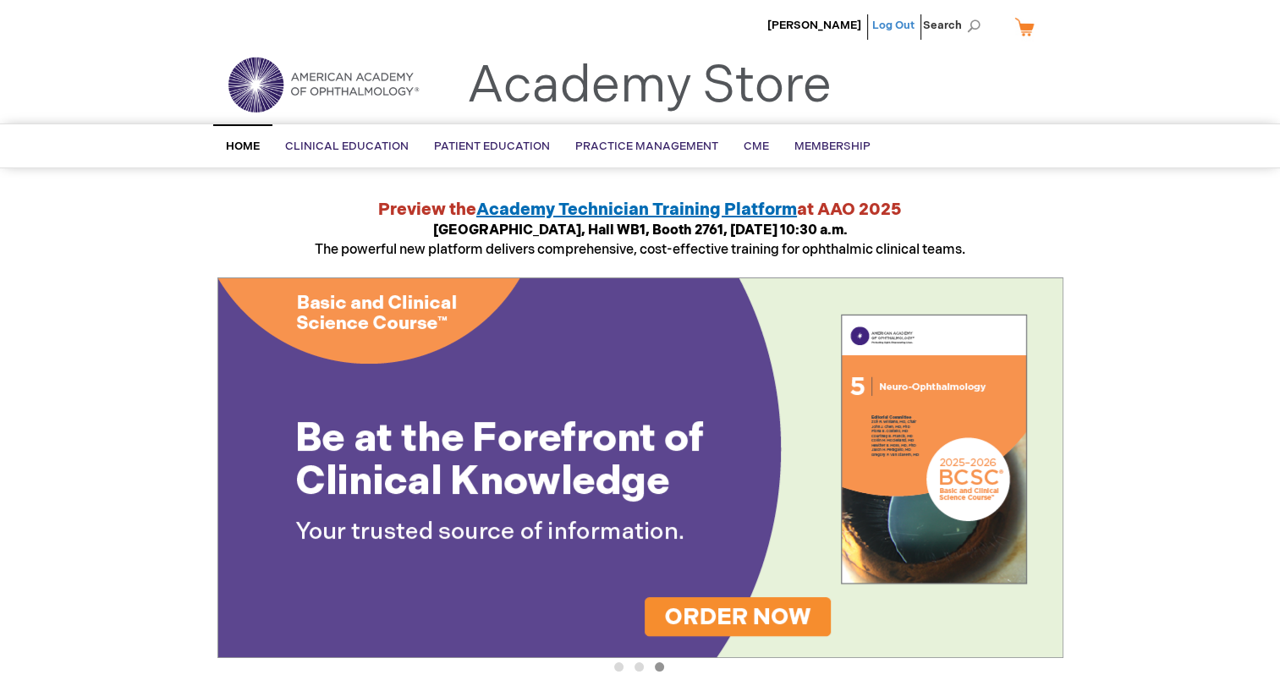
click at [905, 20] on link "Log Out" at bounding box center [893, 26] width 42 height 14
